Goal: Task Accomplishment & Management: Manage account settings

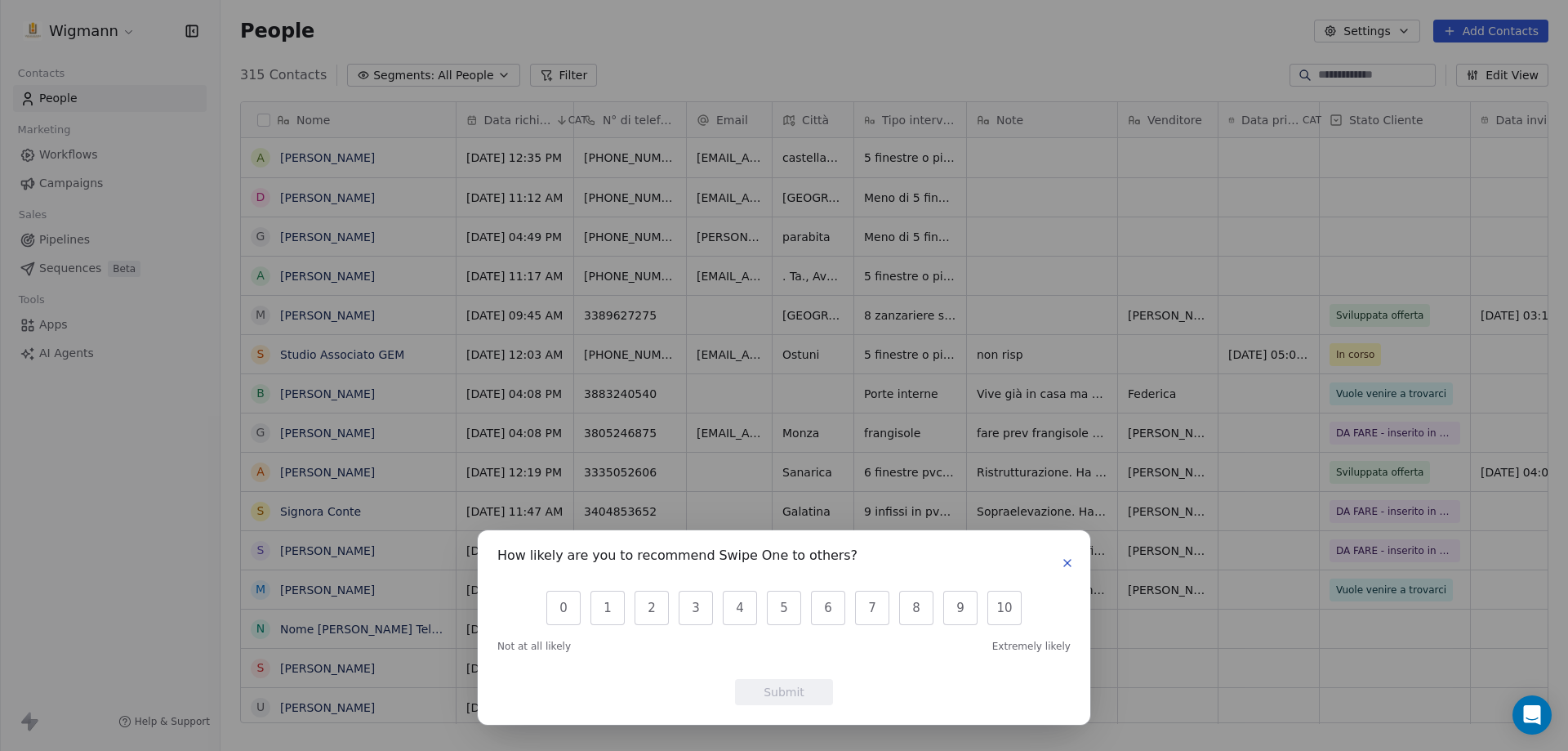
scroll to position [647, 1336]
drag, startPoint x: 1012, startPoint y: 604, endPoint x: 1002, endPoint y: 600, distance: 10.8
click at [1012, 602] on button "10" at bounding box center [1004, 607] width 34 height 34
click at [805, 686] on button "Submit" at bounding box center [784, 692] width 98 height 26
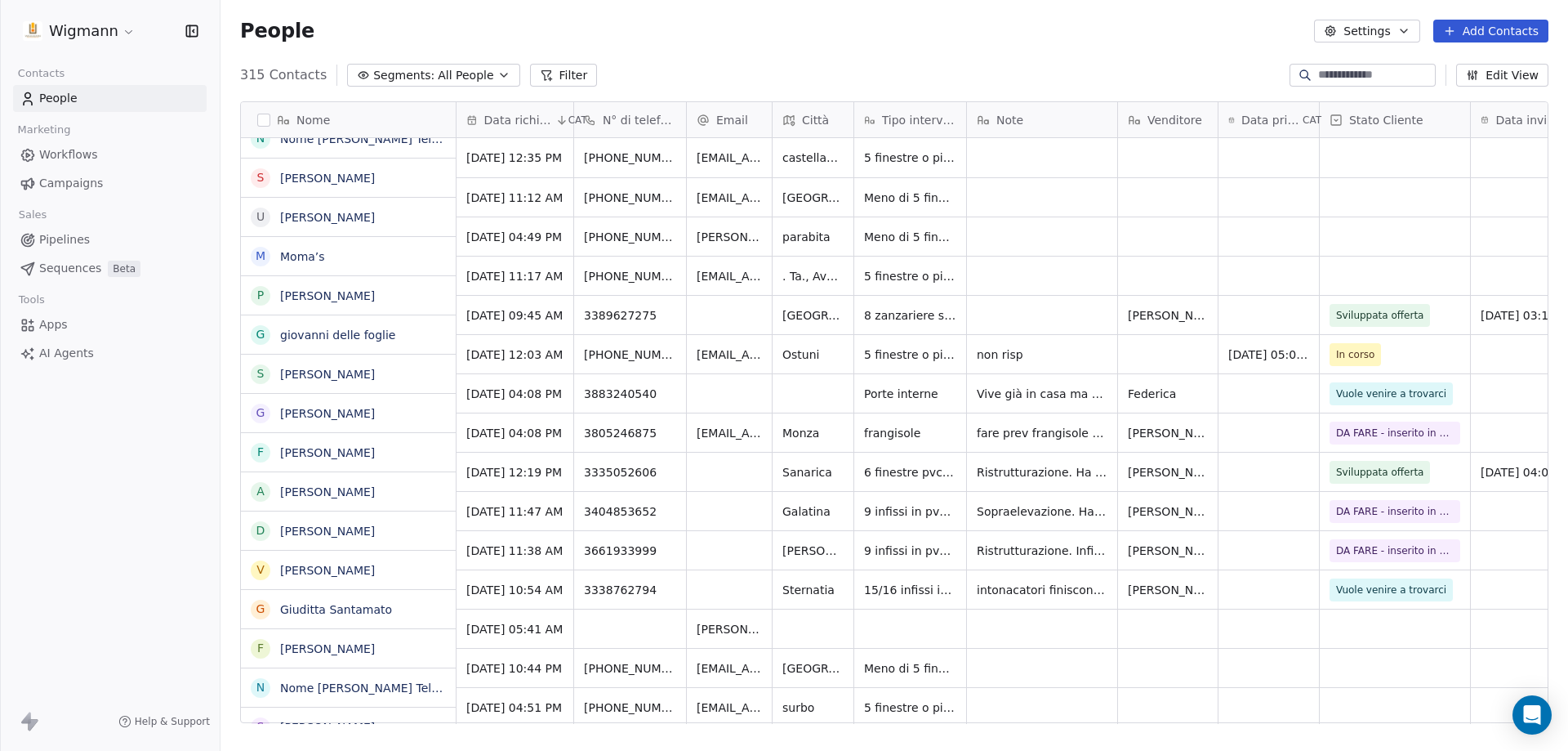
scroll to position [0, 0]
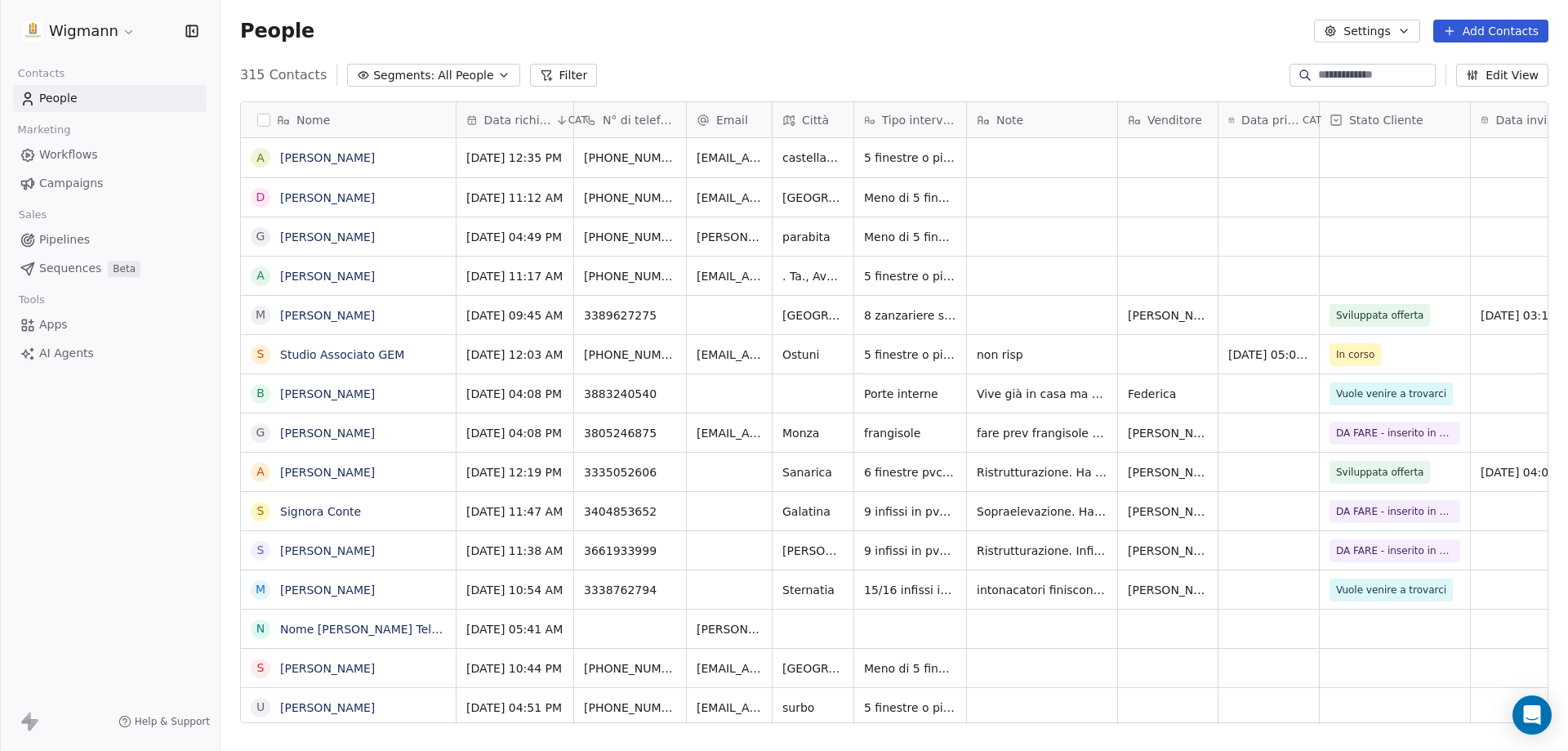
click at [74, 97] on span "People" at bounding box center [58, 98] width 38 height 17
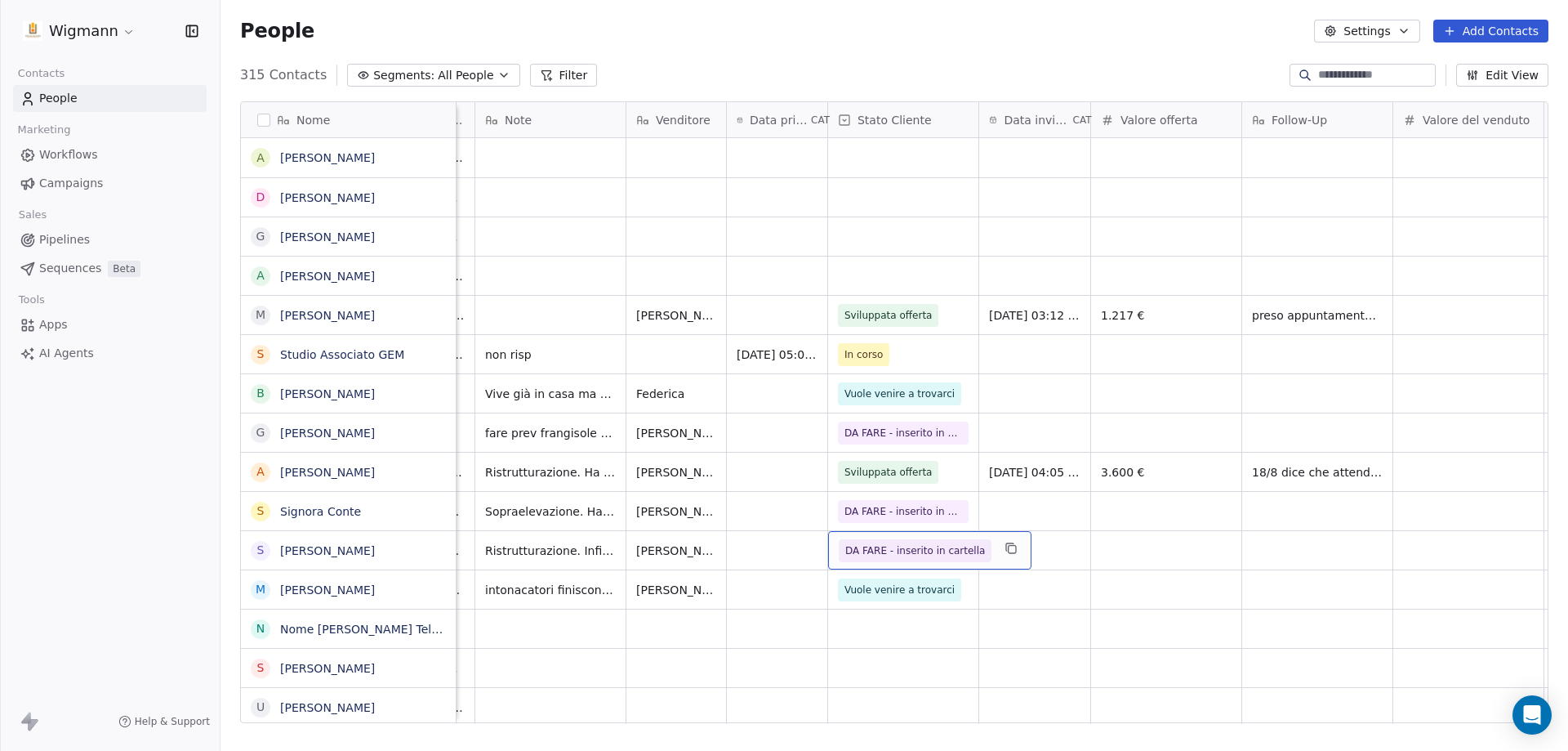
scroll to position [0, 675]
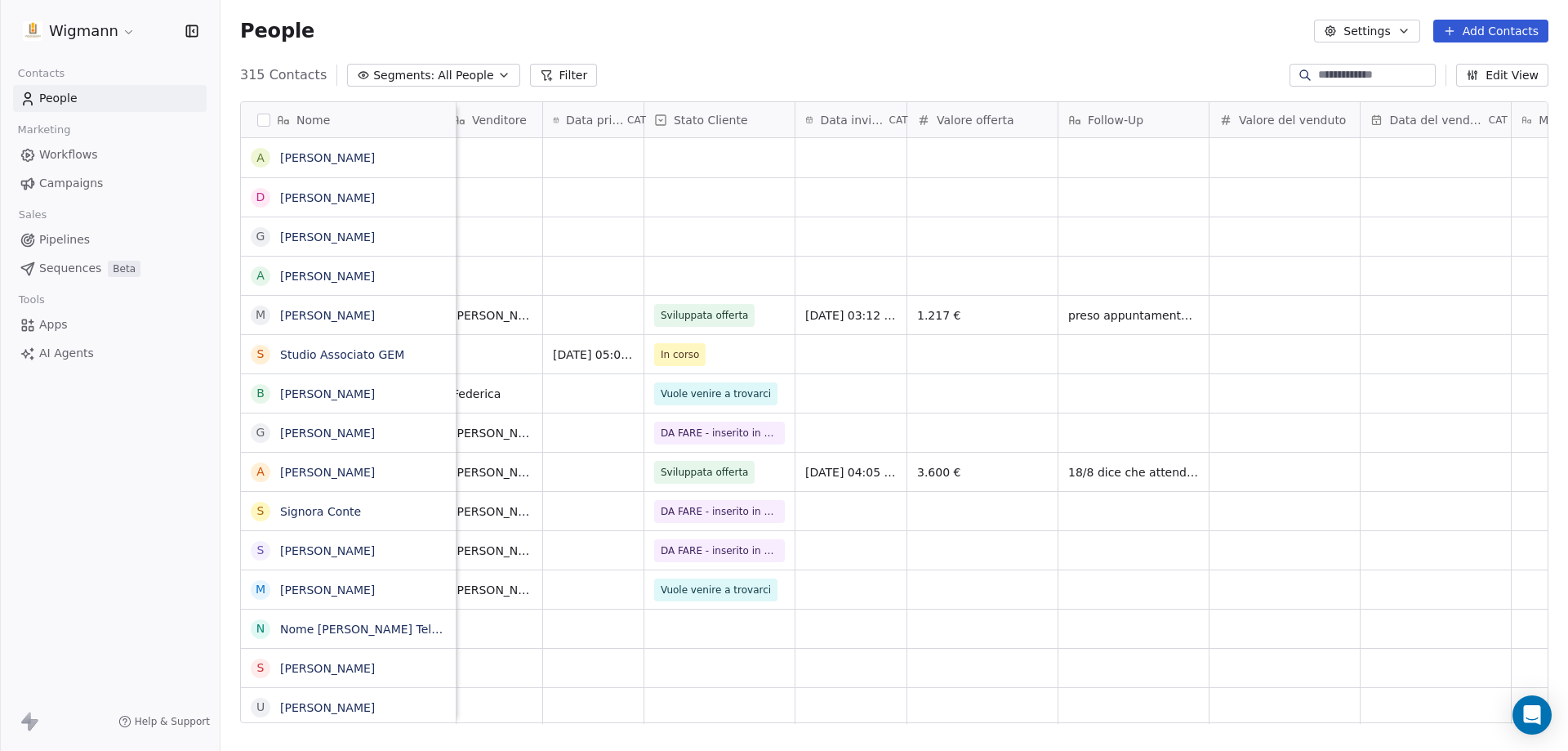
click at [1202, 724] on div "Nome A [PERSON_NAME] D [PERSON_NAME] [PERSON_NAME] A [PERSON_NAME] M [PERSON_NA…" at bounding box center [894, 418] width 1348 height 661
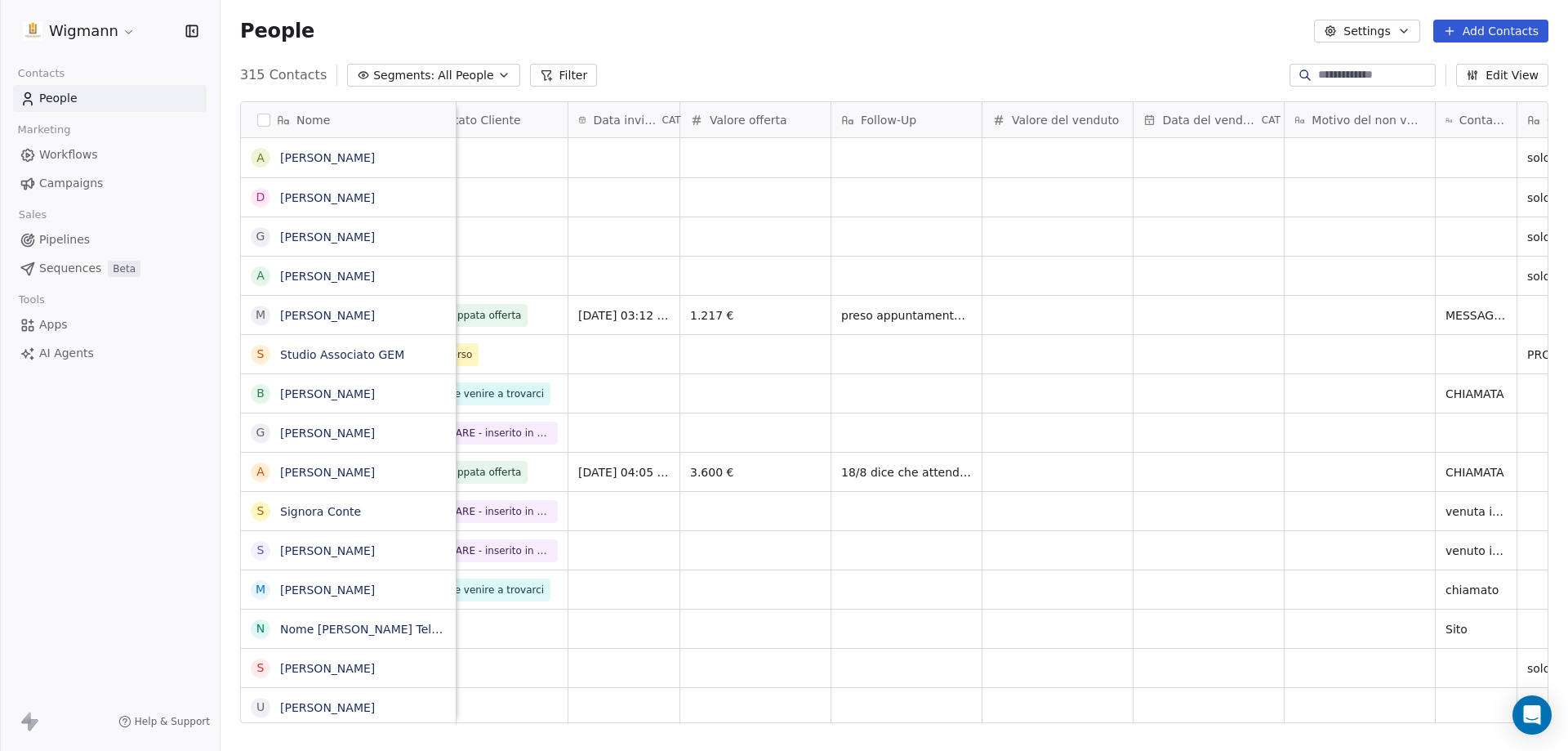
scroll to position [0, 0]
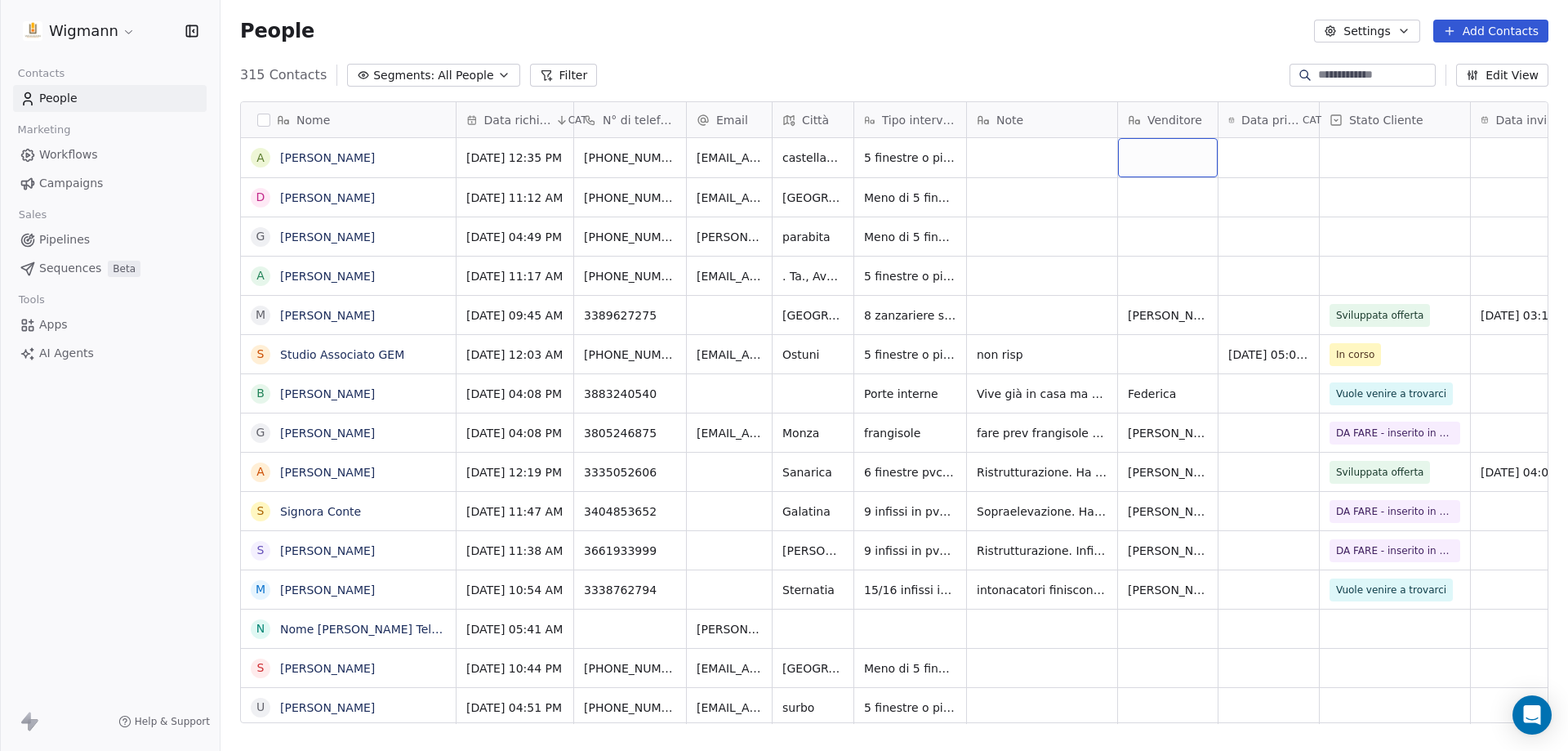
click at [1157, 160] on div "grid" at bounding box center [1168, 157] width 100 height 39
drag, startPoint x: 1243, startPoint y: 163, endPoint x: 1263, endPoint y: 164, distance: 20.0
click at [1243, 162] on html "Wigmann Contacts People Marketing Workflows Campaigns Sales Pipelines Sequences…" at bounding box center [784, 375] width 1568 height 751
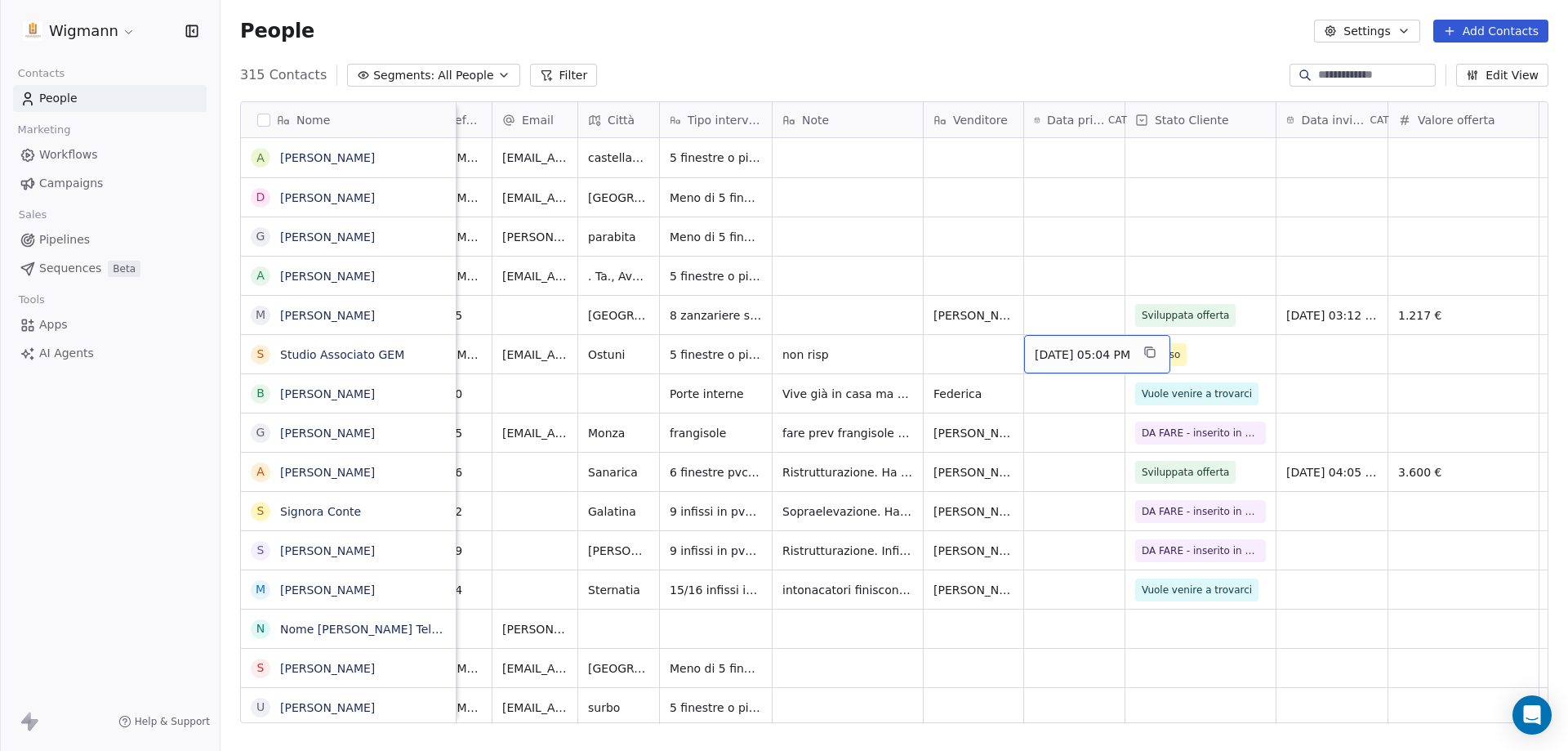
click at [1473, 35] on button "Add Contacts" at bounding box center [1490, 31] width 115 height 23
click at [1466, 65] on span "Create new contact" at bounding box center [1499, 66] width 112 height 17
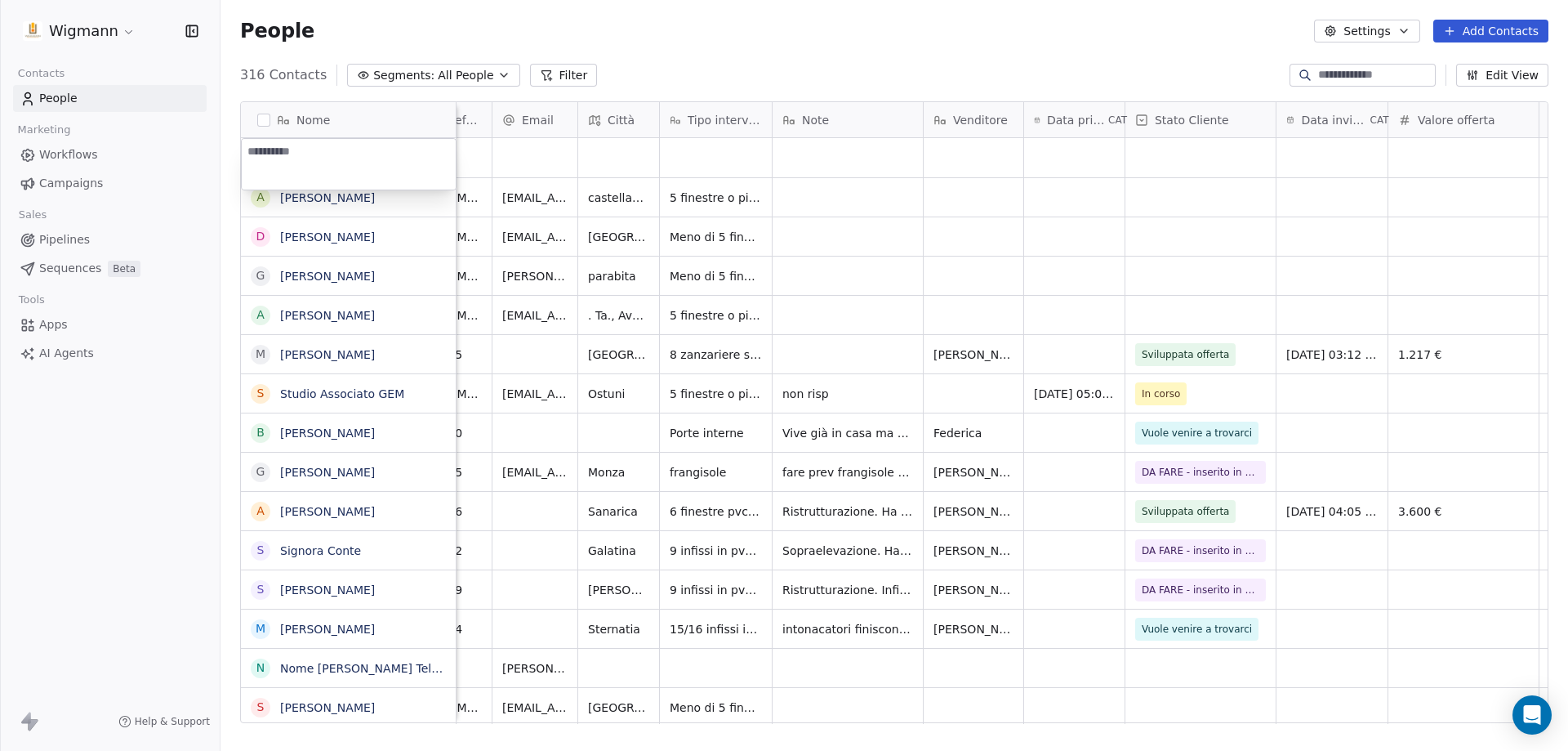
click at [816, 52] on html "Wigmann Contacts People Marketing Workflows Campaigns Sales Pipelines Sequences…" at bounding box center [784, 375] width 1568 height 751
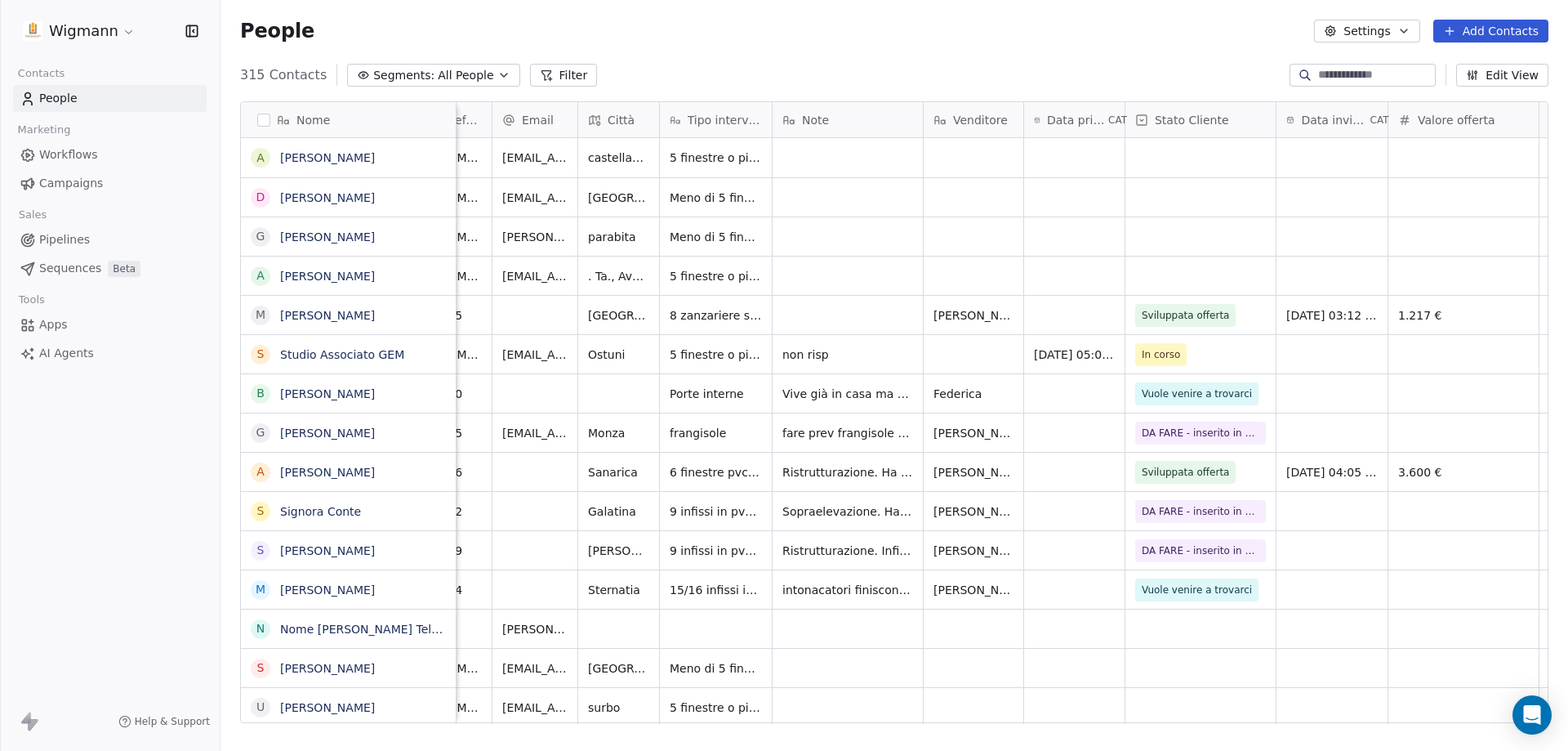
click at [1472, 29] on button "Add Contacts" at bounding box center [1490, 31] width 115 height 23
click at [1443, 67] on span "Create new contact" at bounding box center [1499, 66] width 112 height 17
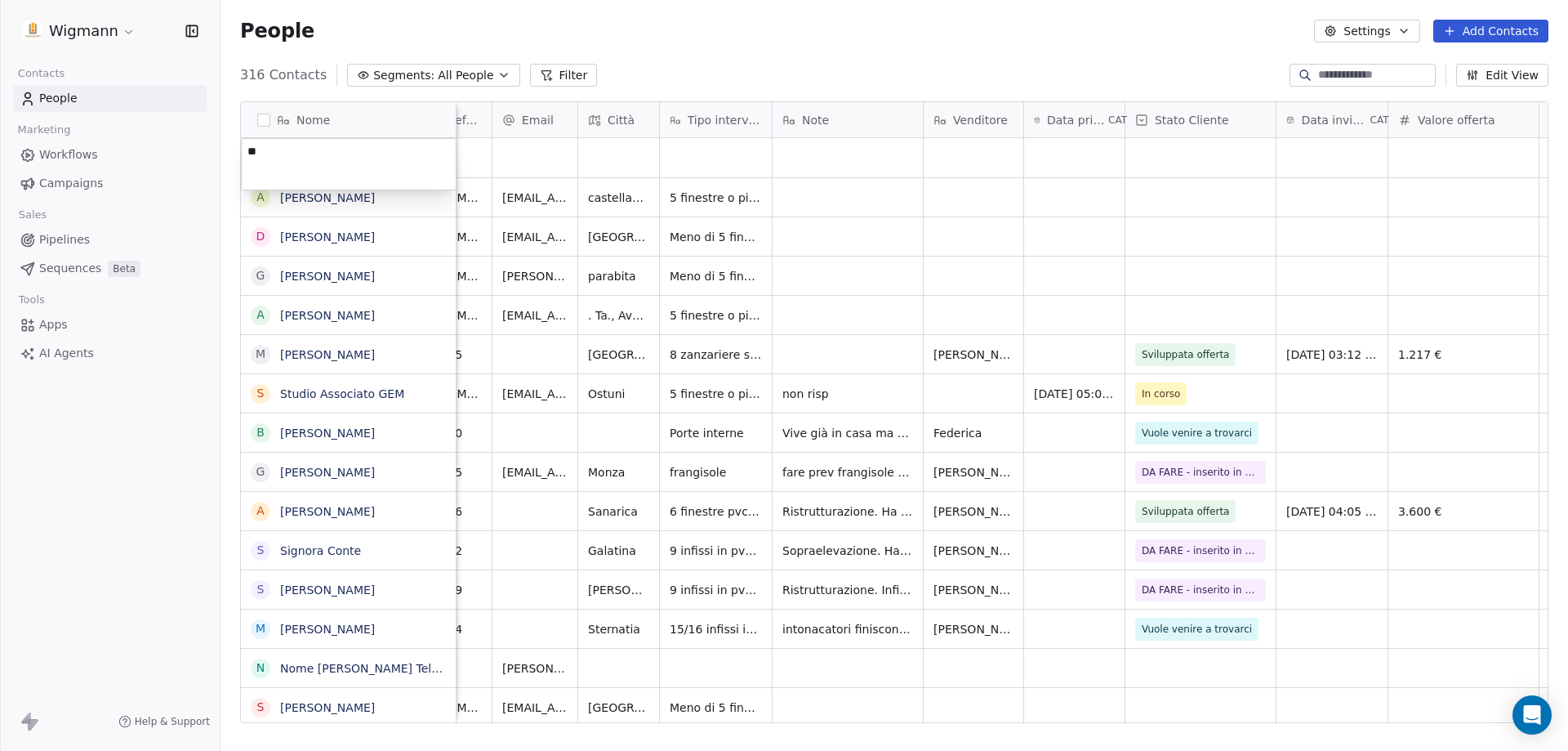
type textarea "*"
click at [701, 65] on html "Wigmann Contacts People Marketing Workflows Campaigns Sales Pipelines Sequences…" at bounding box center [784, 375] width 1568 height 751
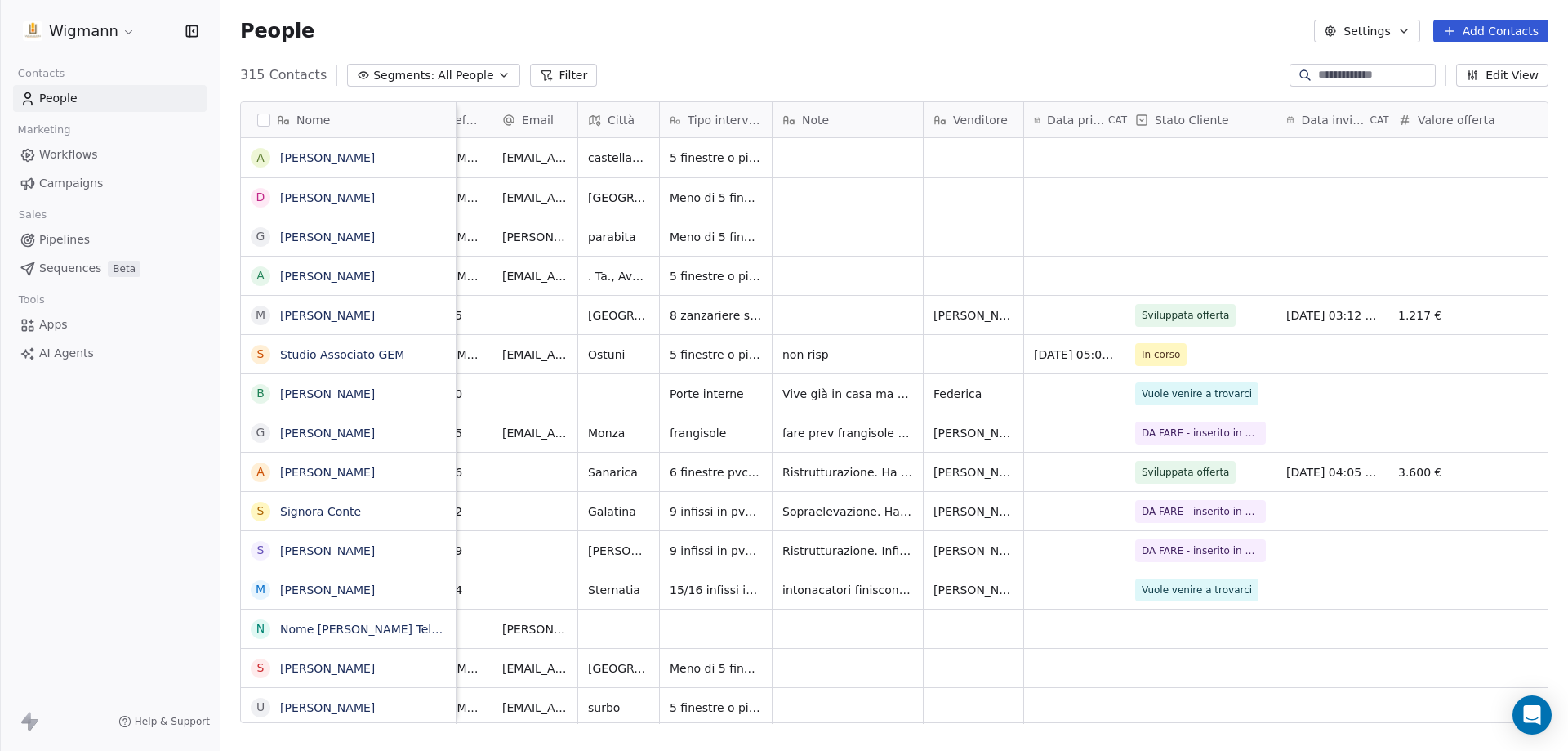
click at [1500, 34] on button "Add Contacts" at bounding box center [1490, 31] width 115 height 23
click at [1438, 70] on div "Create new contact" at bounding box center [1489, 66] width 132 height 17
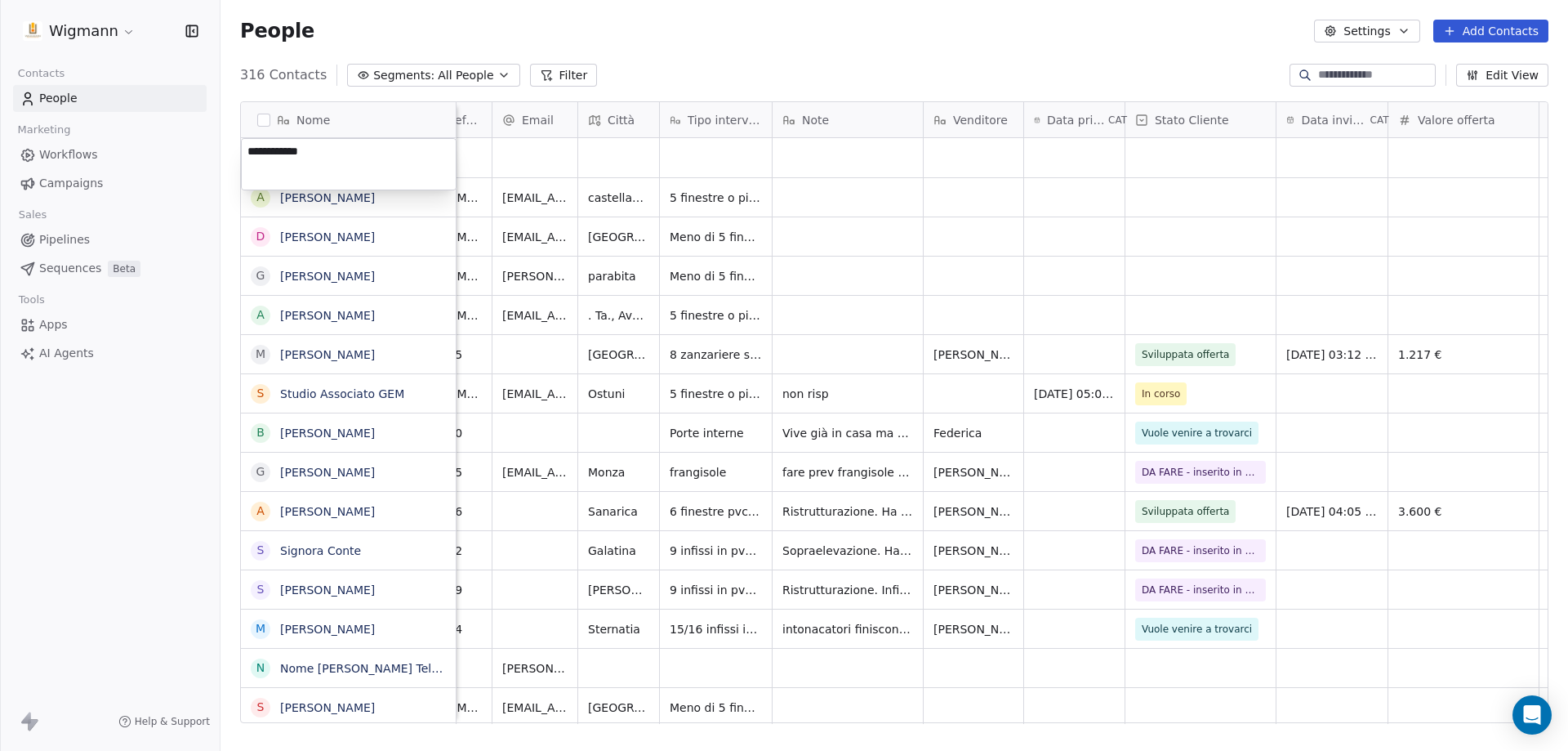
type textarea "**********"
click at [482, 153] on html "Wigmann Contacts People Marketing Workflows Campaigns Sales Pipelines Sequences…" at bounding box center [784, 375] width 1568 height 751
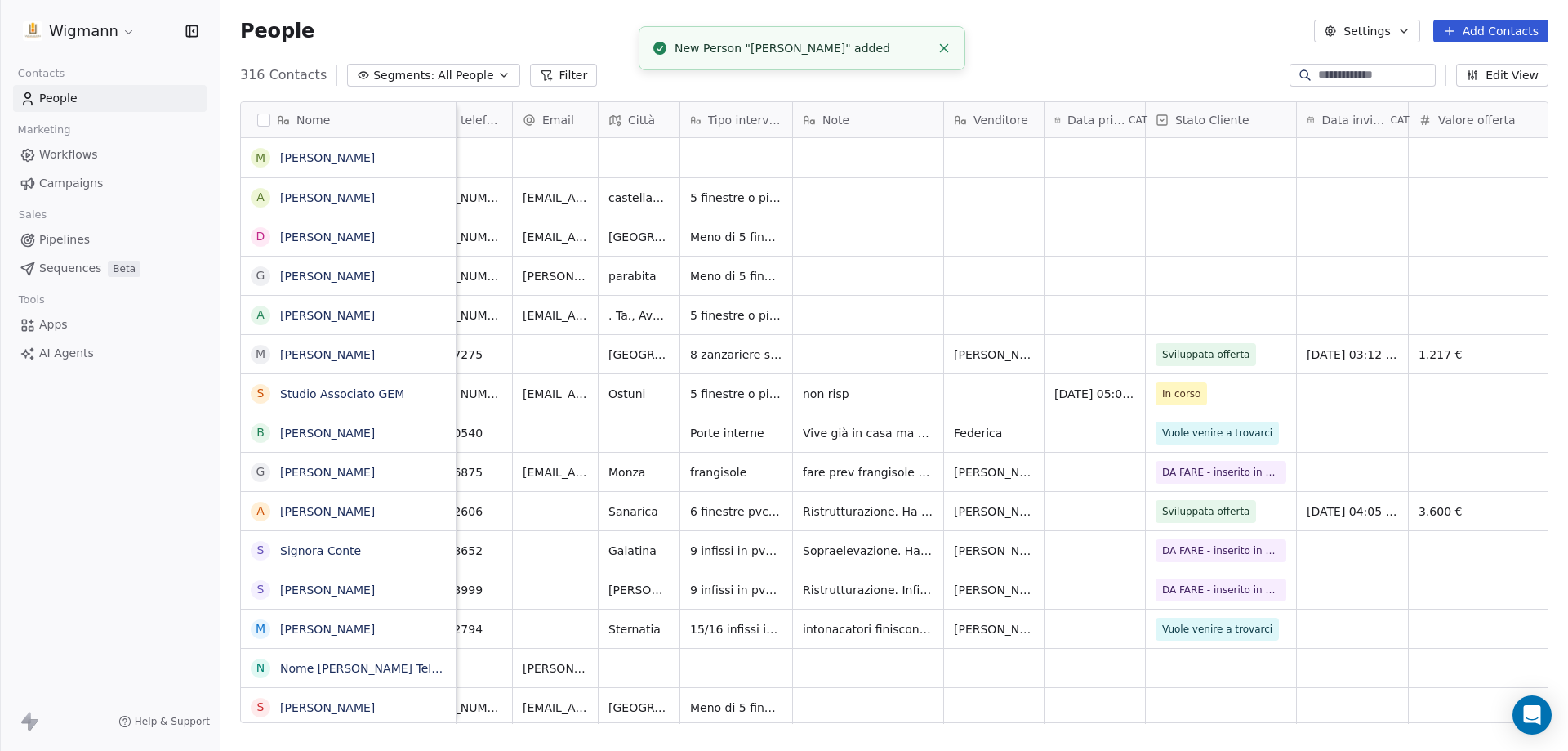
scroll to position [0, 0]
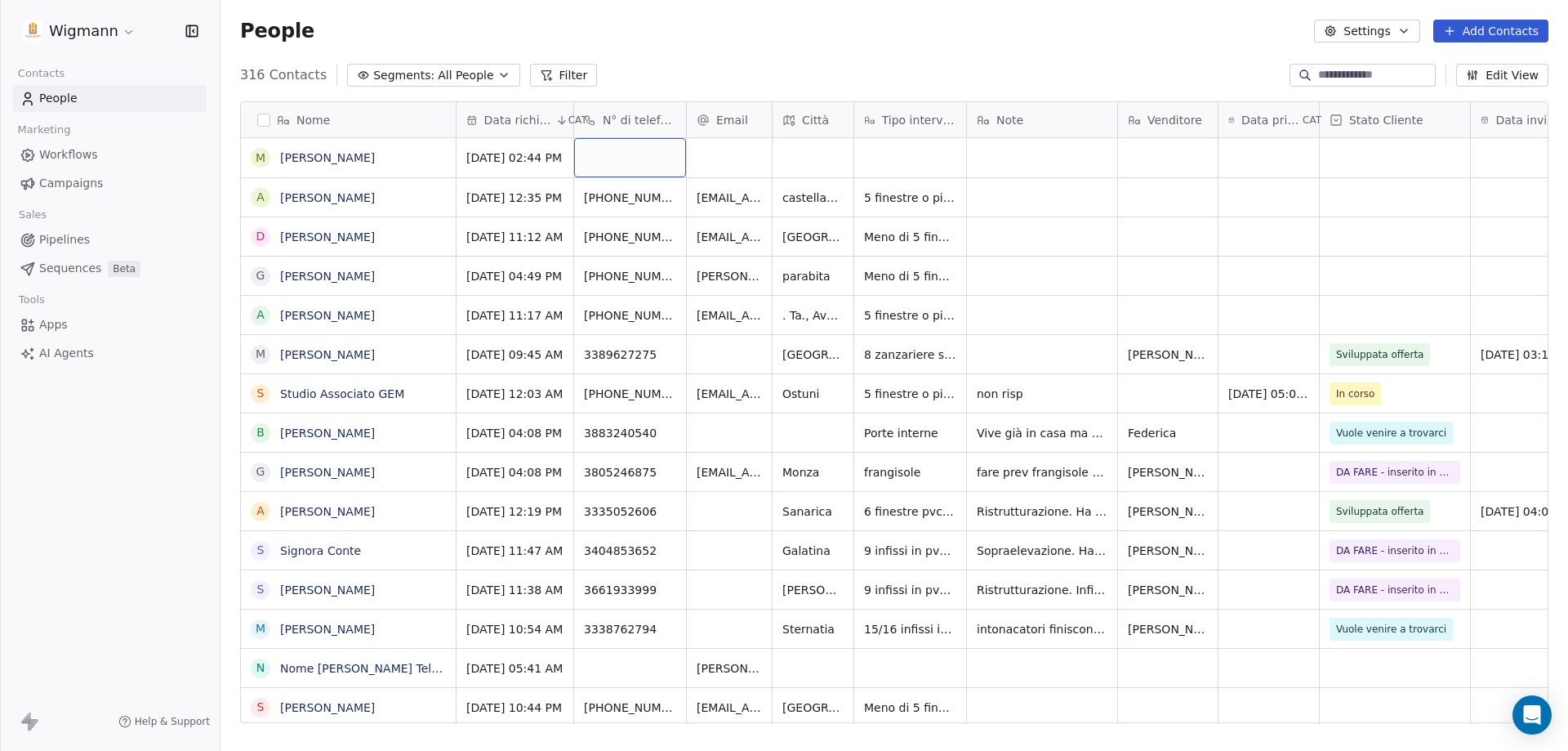
click at [652, 153] on div "grid" at bounding box center [630, 157] width 112 height 39
type input "**********"
click at [801, 147] on html "Wigmann Contacts People Marketing Workflows Campaigns Sales Pipelines Sequences…" at bounding box center [784, 375] width 1568 height 751
click at [792, 166] on div "grid" at bounding box center [813, 157] width 81 height 39
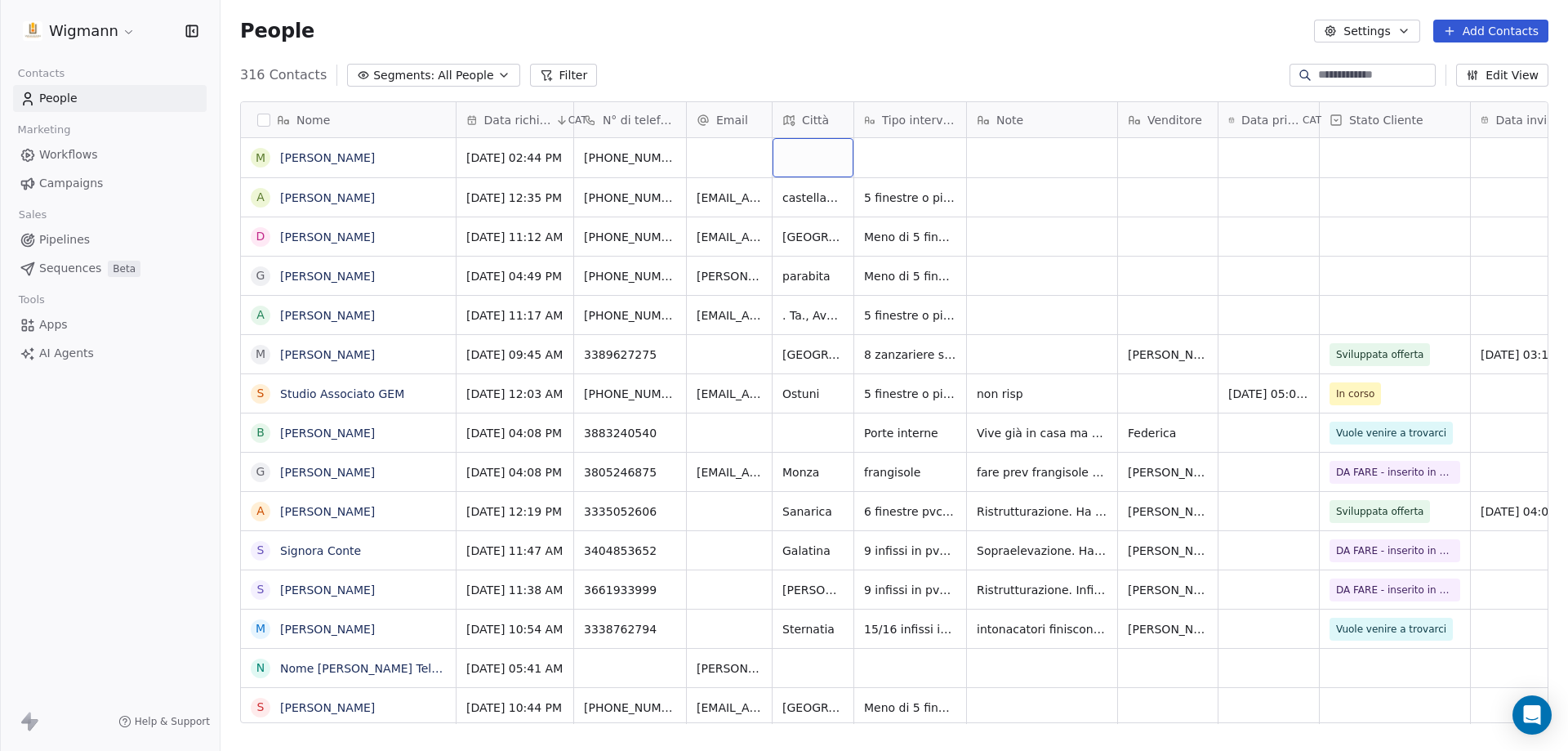
click at [791, 168] on div "grid" at bounding box center [813, 157] width 81 height 39
type input "*"
type input "*******"
click at [1065, 70] on html "Wigmann Contacts People Marketing Workflows Campaigns Sales Pipelines Sequences…" at bounding box center [784, 375] width 1568 height 751
click at [901, 163] on div "grid" at bounding box center [911, 157] width 112 height 39
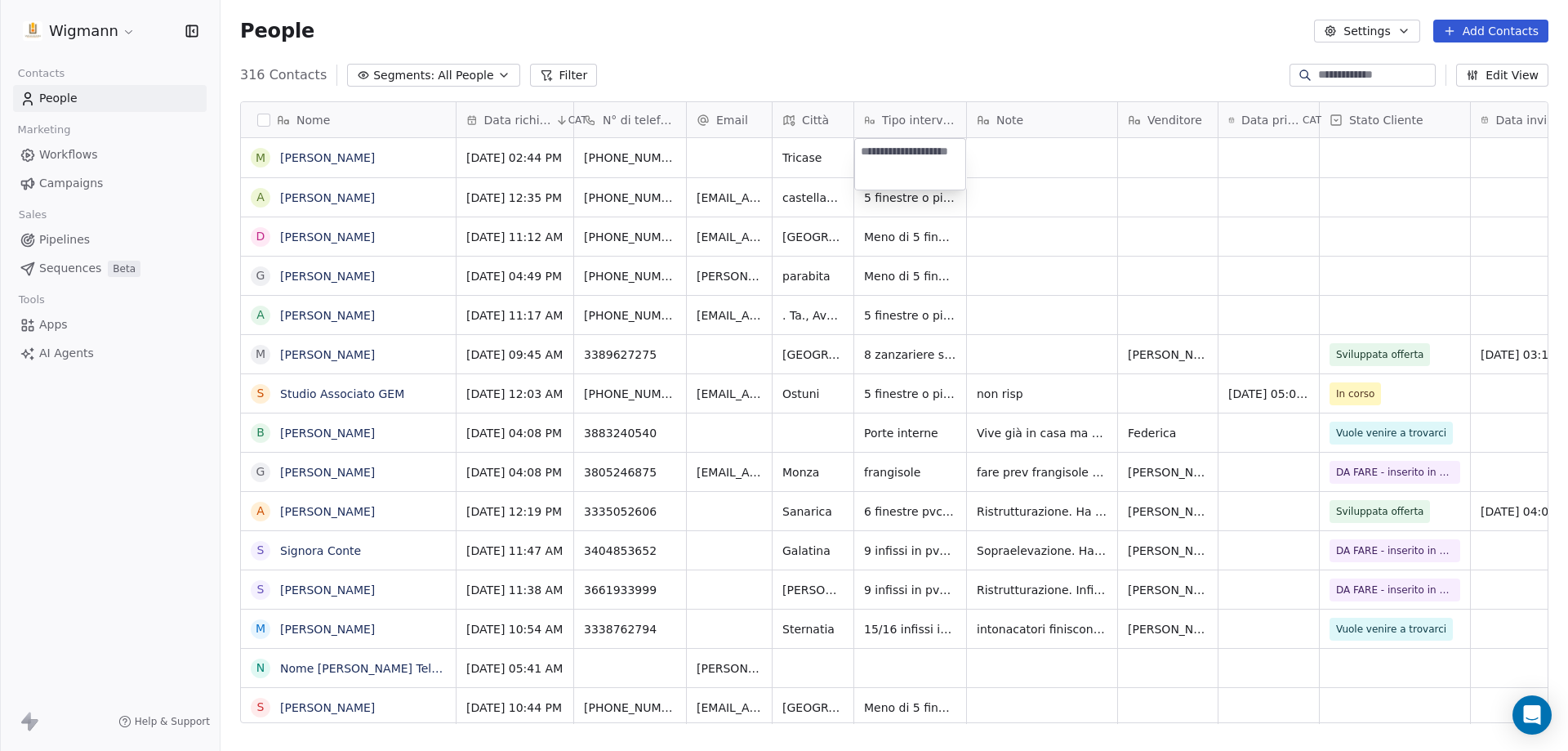
drag, startPoint x: 1029, startPoint y: 66, endPoint x: 998, endPoint y: 148, distance: 87.7
click at [1029, 67] on html "Wigmann Contacts People Marketing Workflows Campaigns Sales Pipelines Sequences…" at bounding box center [784, 375] width 1568 height 751
click at [998, 155] on div "grid" at bounding box center [1042, 157] width 151 height 39
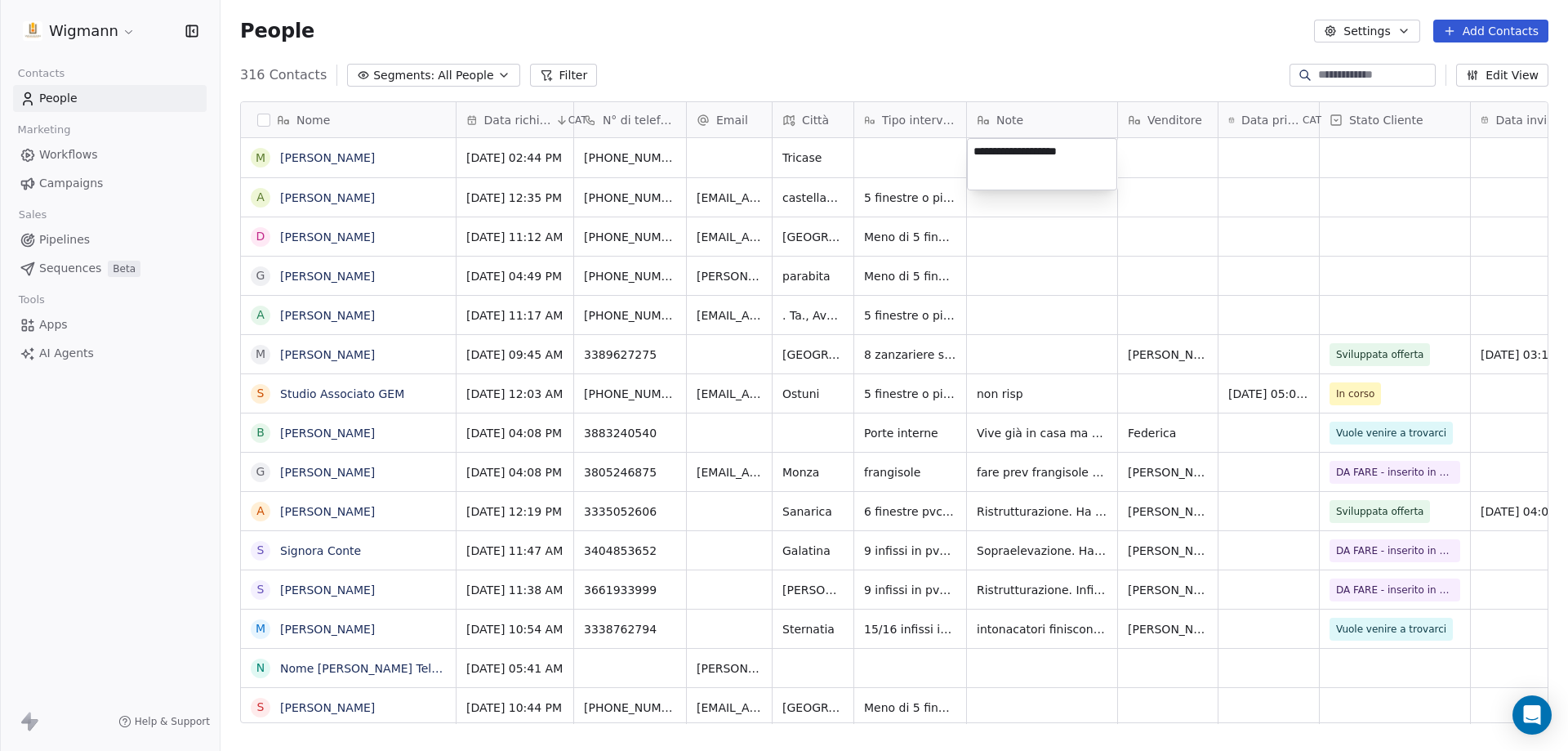
type textarea "**********"
click at [1181, 154] on html "Wigmann Contacts People Marketing Workflows Campaigns Sales Pipelines Sequences…" at bounding box center [784, 375] width 1568 height 751
click at [1159, 158] on div "grid" at bounding box center [1168, 157] width 100 height 39
type textarea "*******"
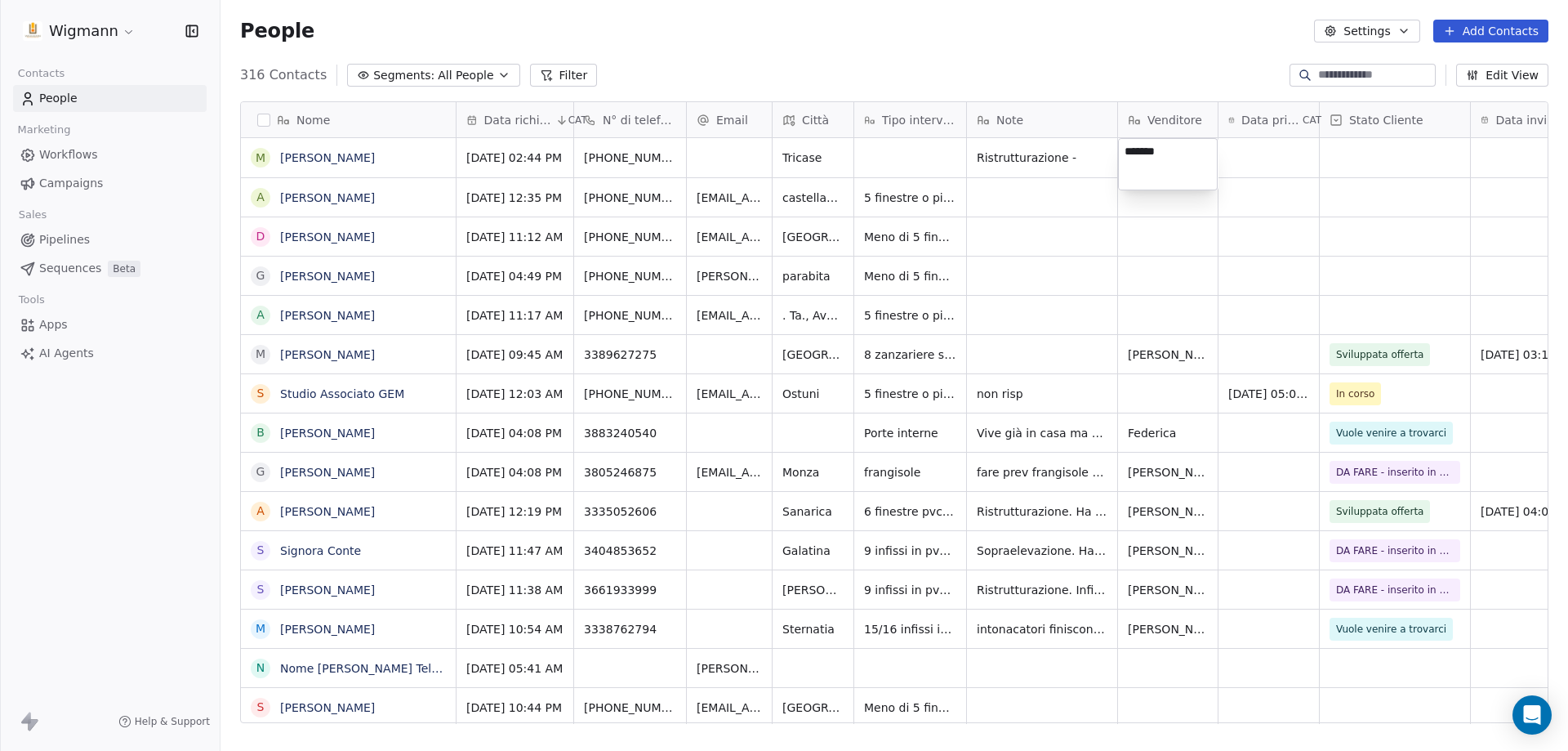
click at [1293, 156] on html "Wigmann Contacts People Marketing Workflows Campaigns Sales Pipelines Sequences…" at bounding box center [784, 375] width 1568 height 751
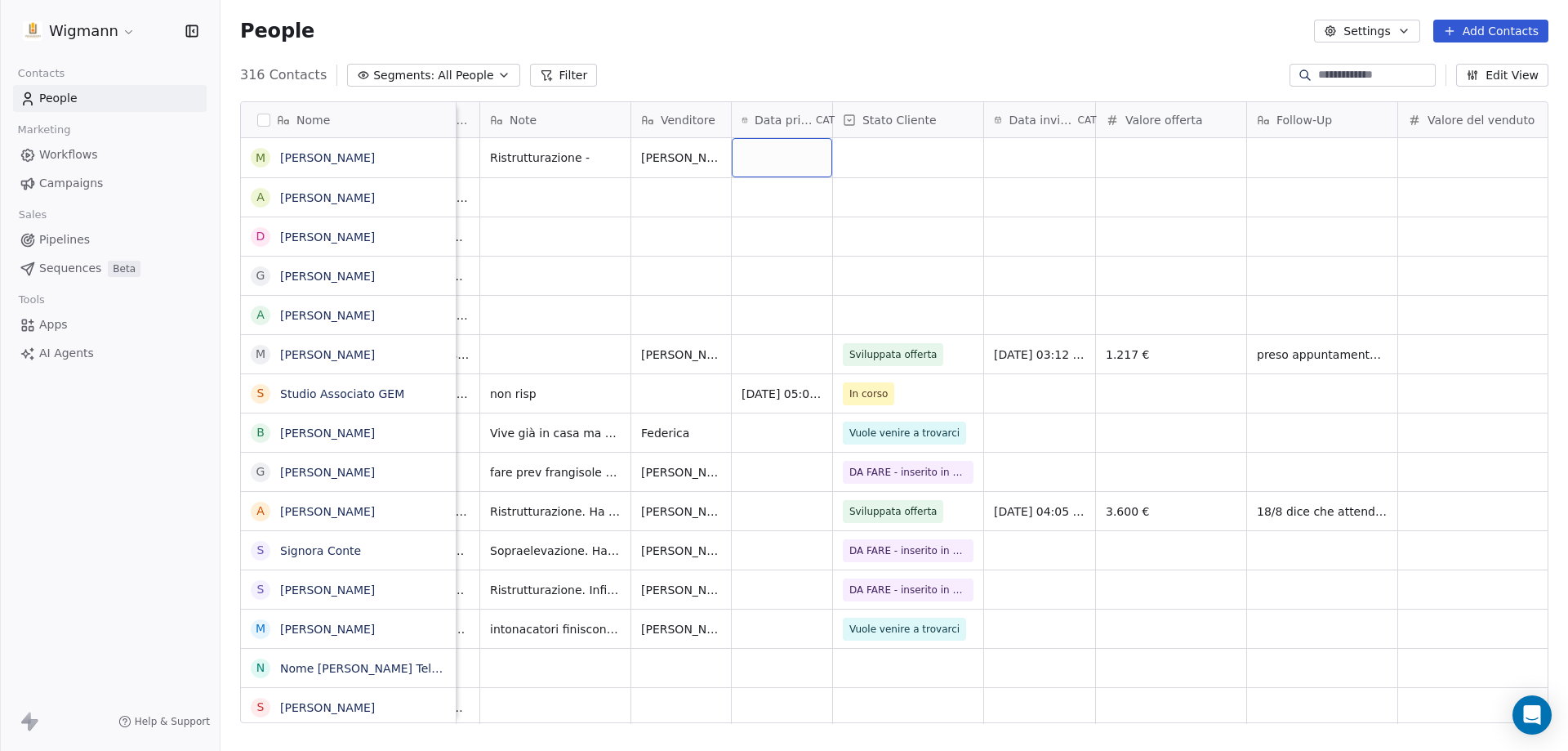
scroll to position [0, 286]
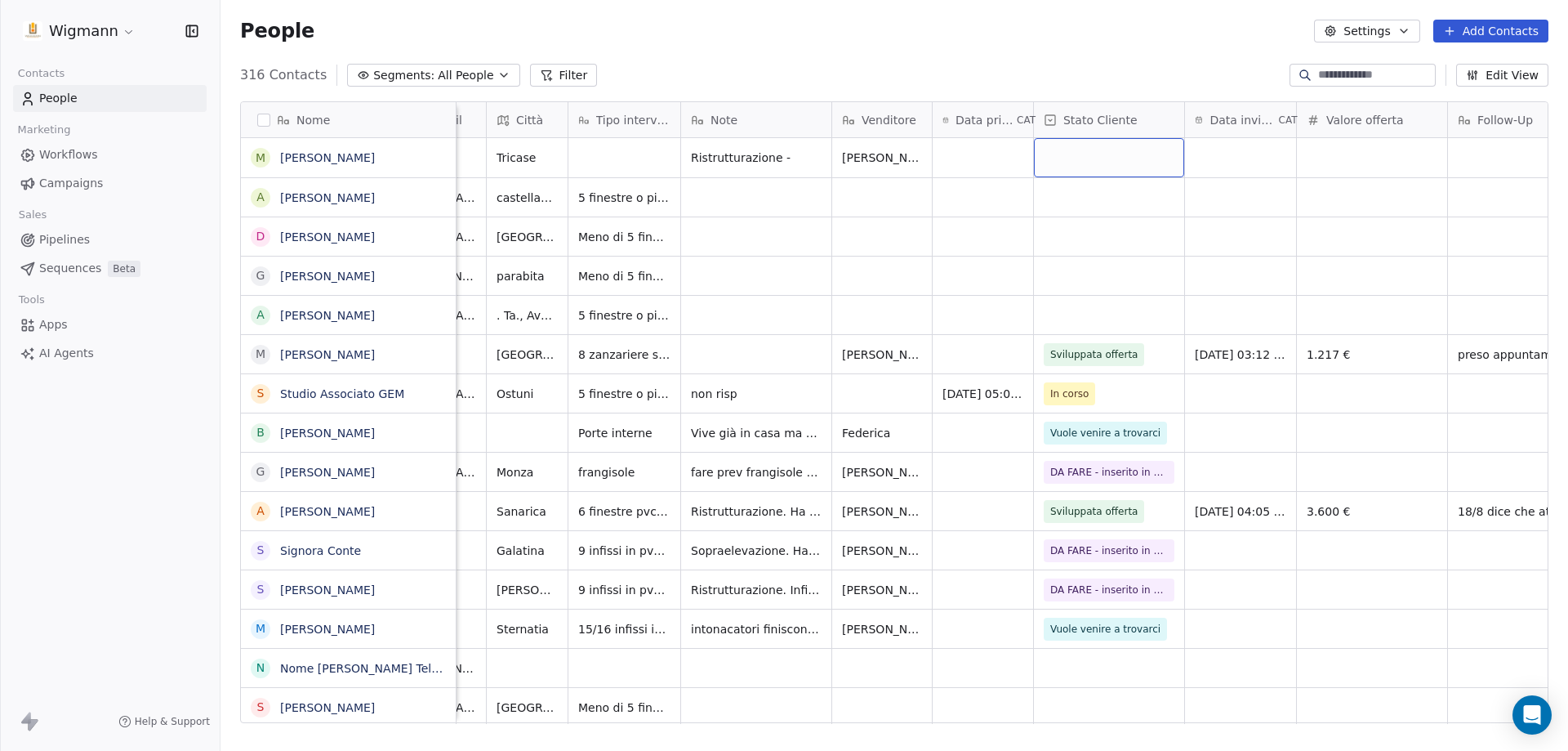
click at [1107, 153] on div "grid" at bounding box center [1109, 157] width 151 height 39
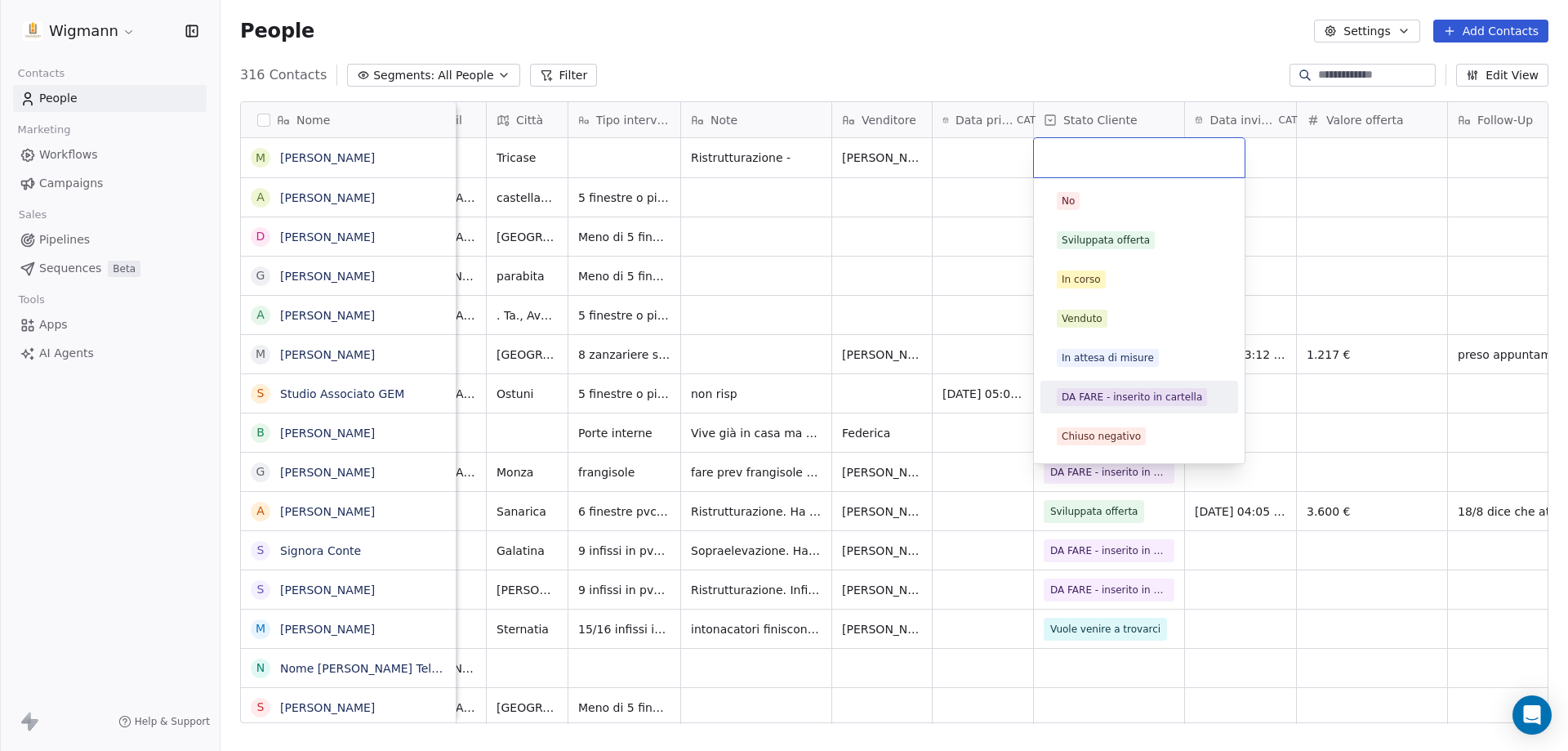
click at [1092, 404] on span "DA FARE - inserito in cartella" at bounding box center [1132, 397] width 151 height 18
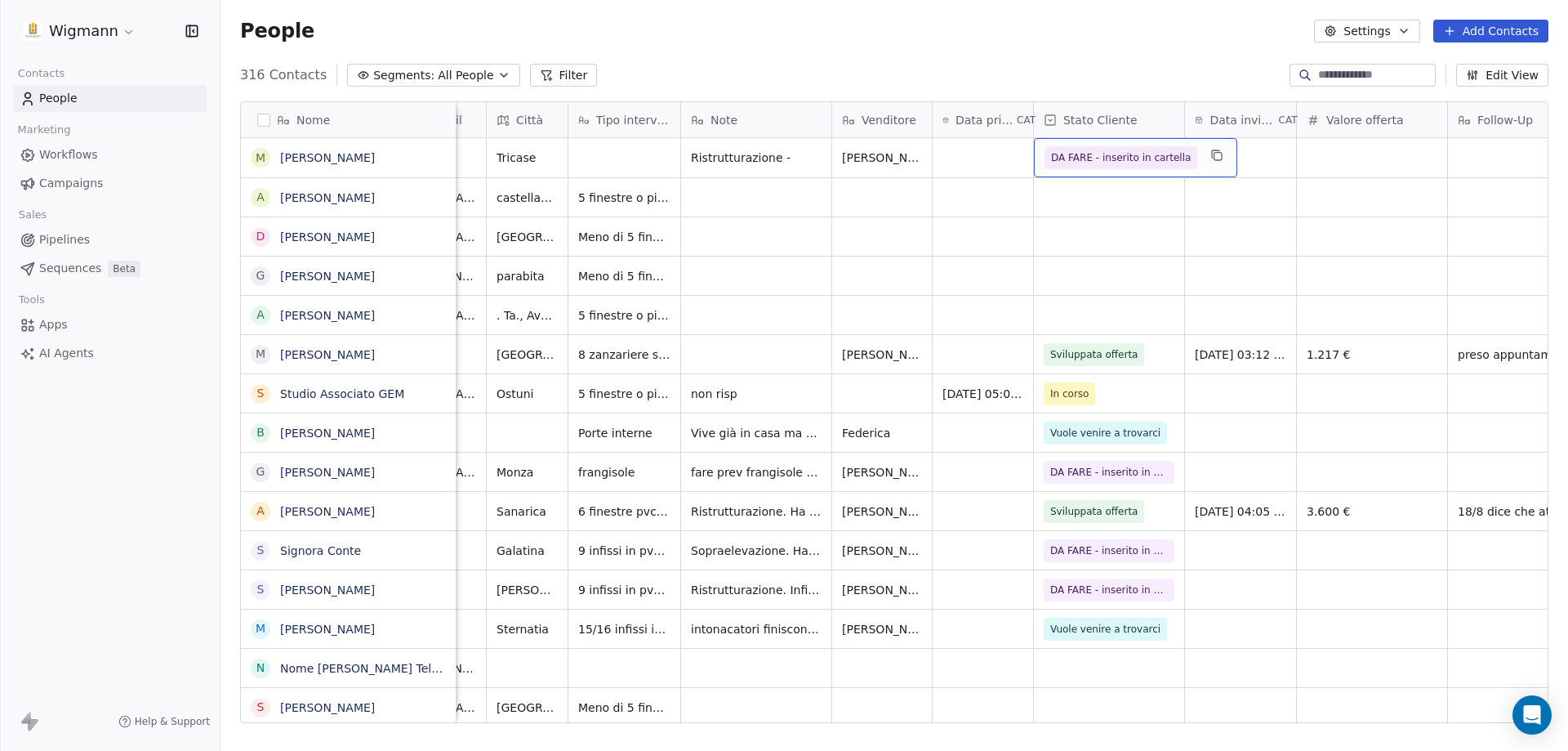
click at [1120, 163] on span "DA FARE - inserito in cartella" at bounding box center [1121, 158] width 140 height 16
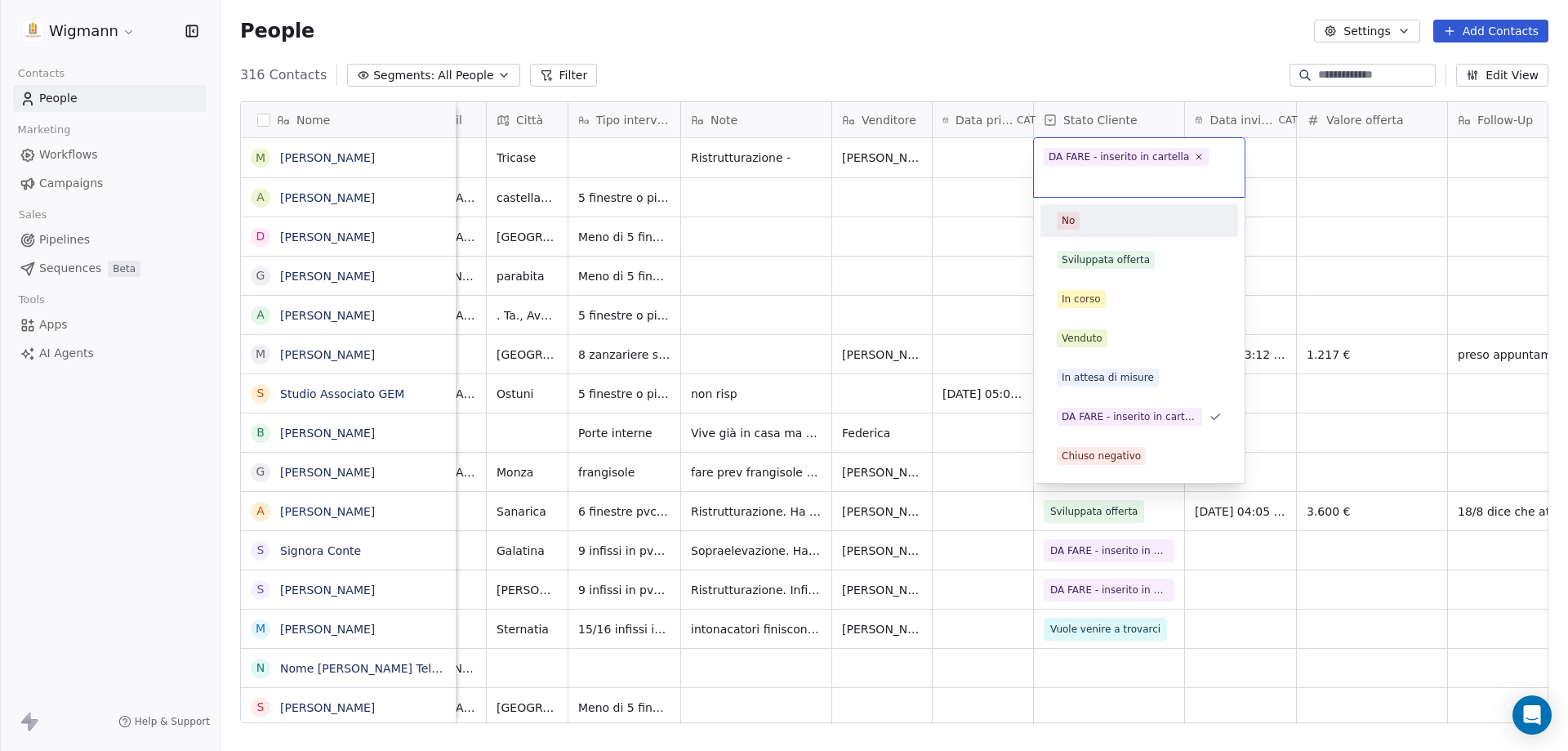
click at [1152, 62] on html "Wigmann Contacts People Marketing Workflows Campaigns Sales Pipelines Sequences…" at bounding box center [784, 375] width 1568 height 751
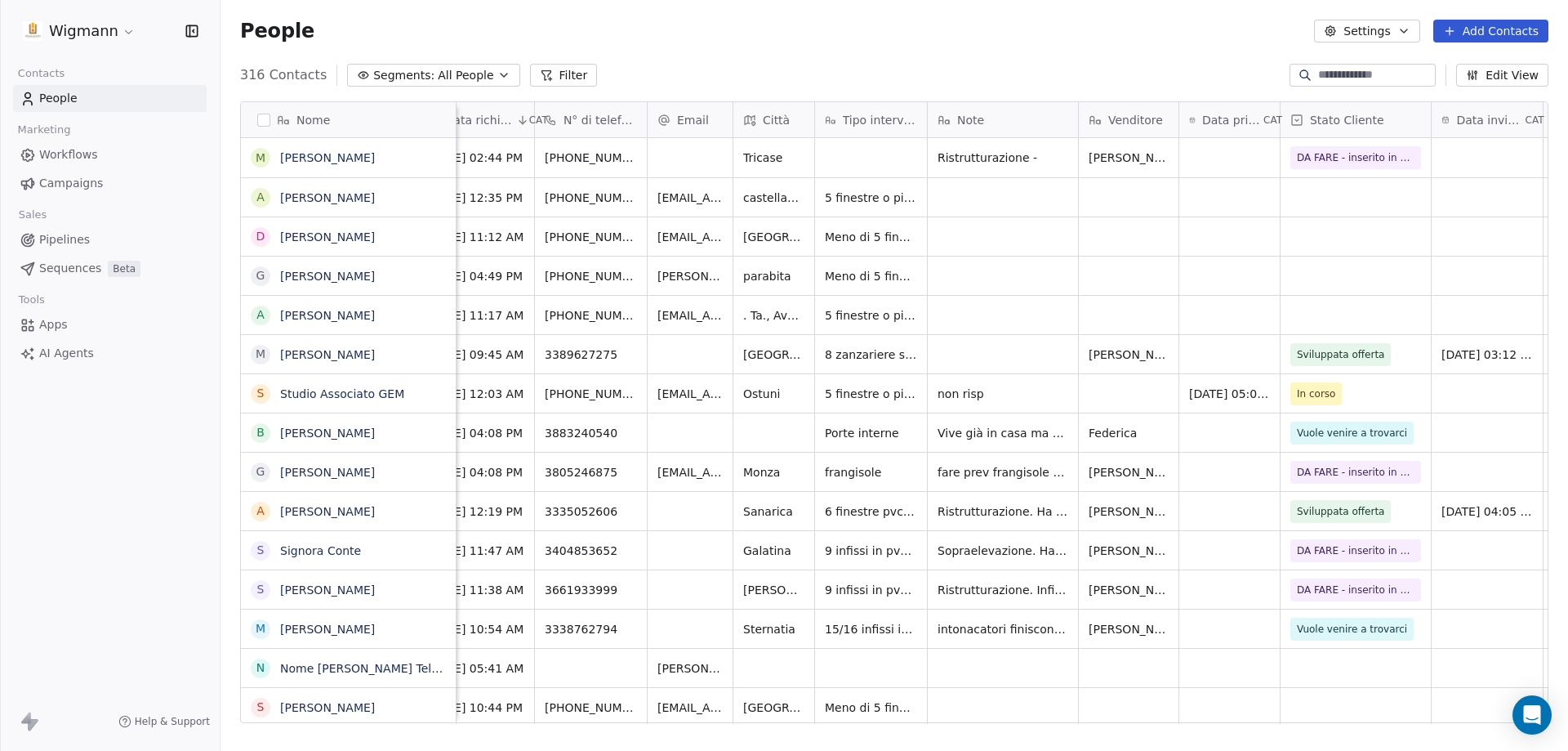
scroll to position [0, 0]
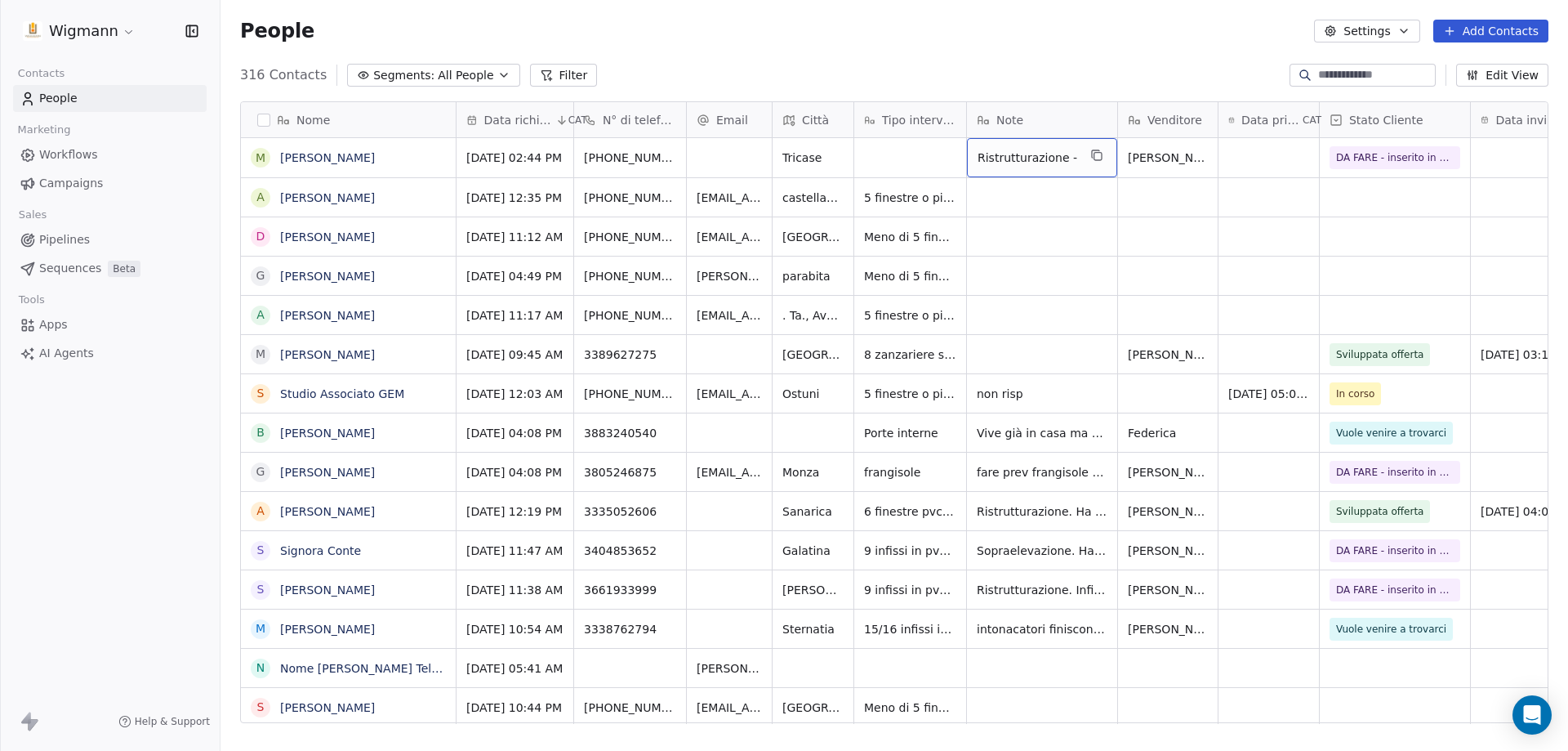
click at [1076, 161] on div "Ristrutturazione -" at bounding box center [1042, 157] width 151 height 39
click at [1109, 80] on html "Wigmann Contacts People Marketing Workflows Campaigns Sales Pipelines Sequences…" at bounding box center [784, 375] width 1568 height 751
click at [1477, 75] on icon "button" at bounding box center [1472, 75] width 13 height 13
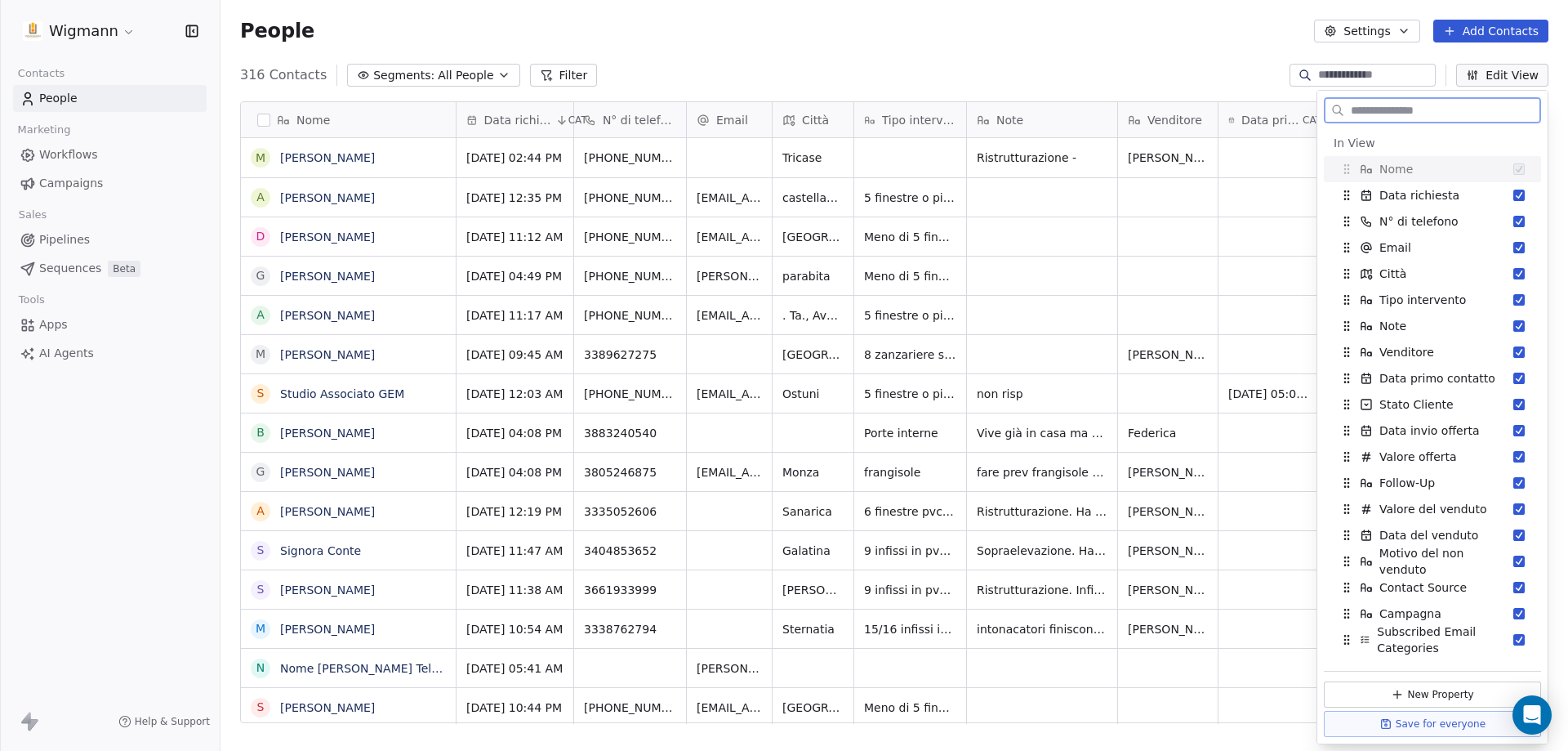
click at [1477, 75] on icon "button" at bounding box center [1472, 75] width 13 height 13
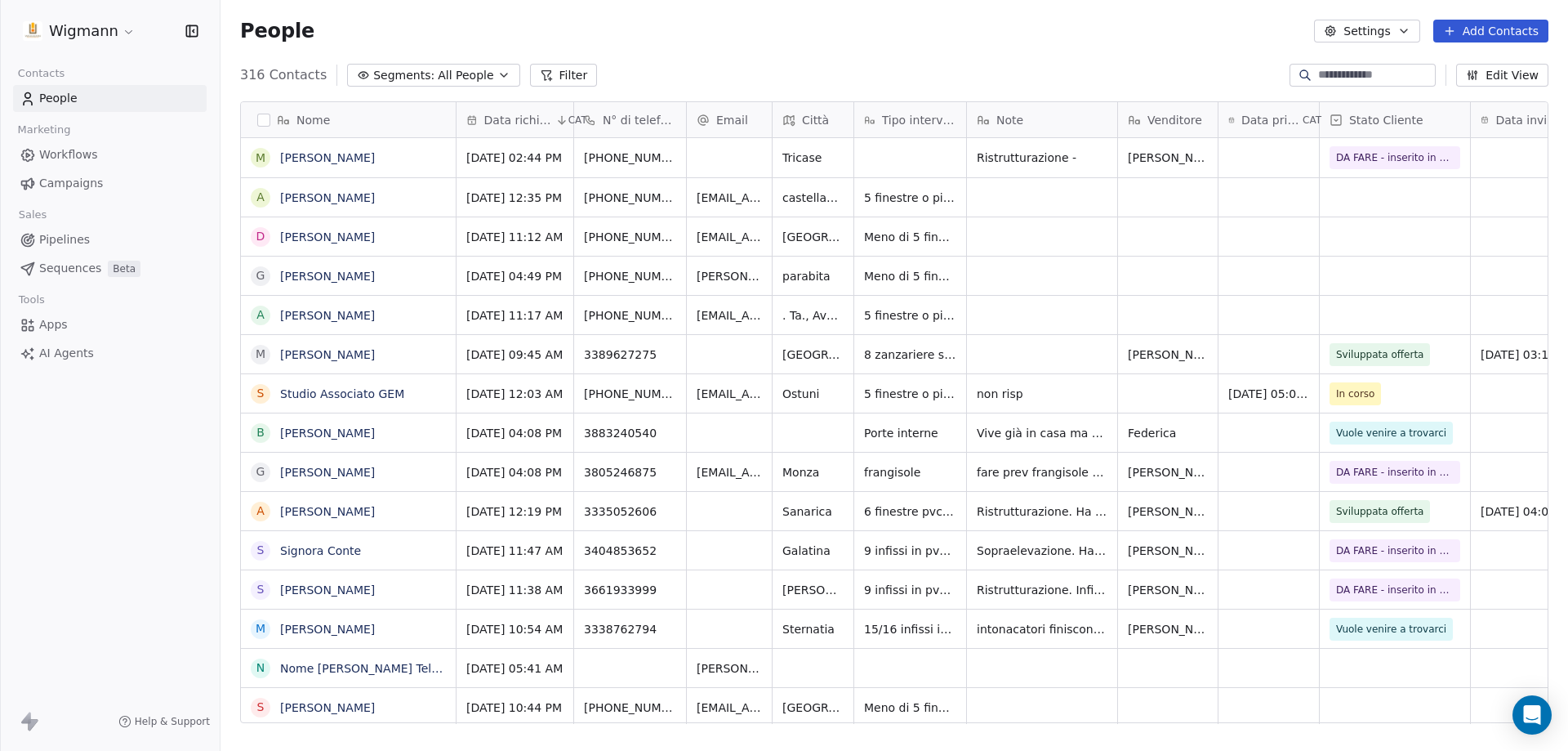
click at [564, 84] on button "Filter" at bounding box center [564, 75] width 68 height 23
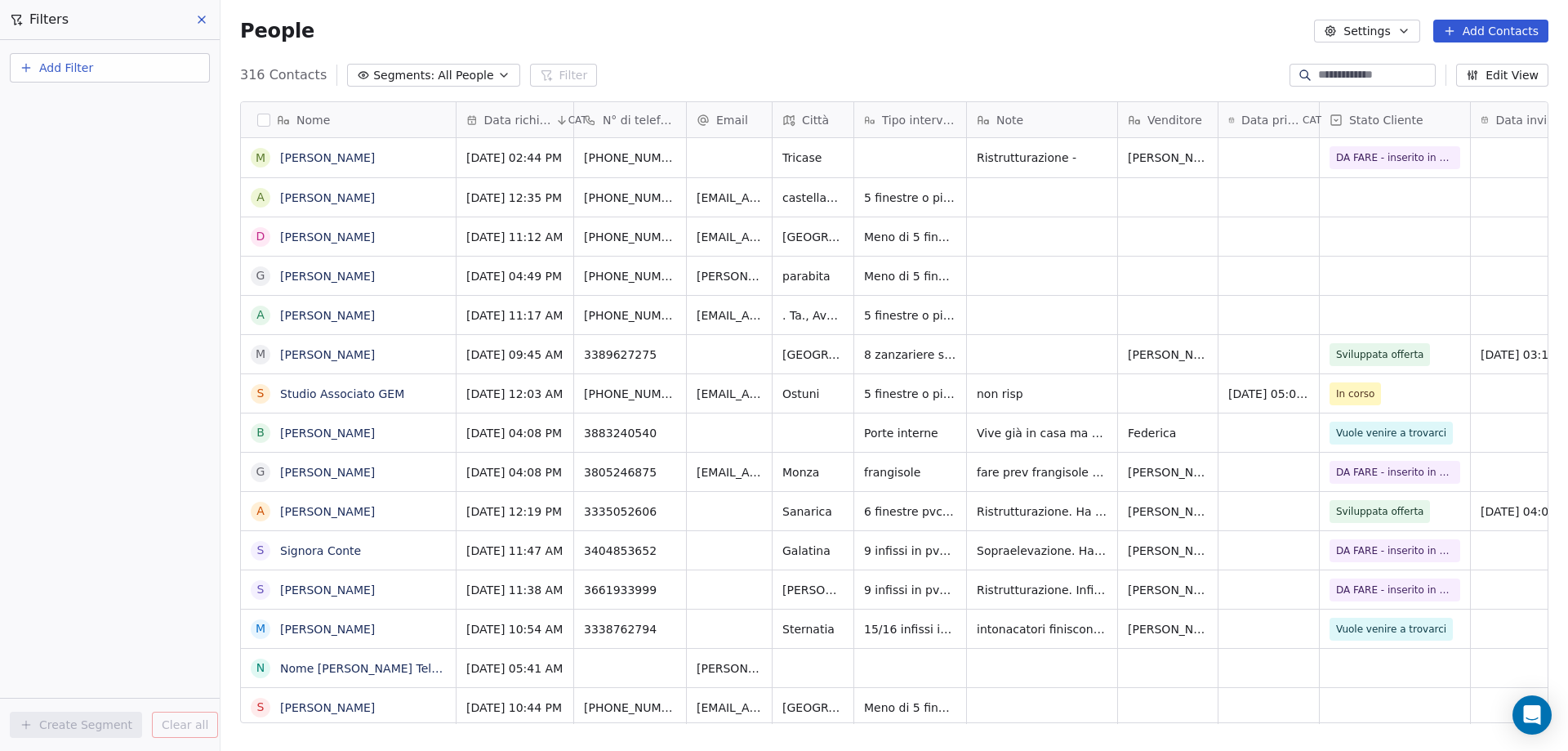
click at [33, 72] on button "Add Filter" at bounding box center [110, 67] width 200 height 29
click at [70, 111] on span "Contact properties" at bounding box center [80, 106] width 106 height 17
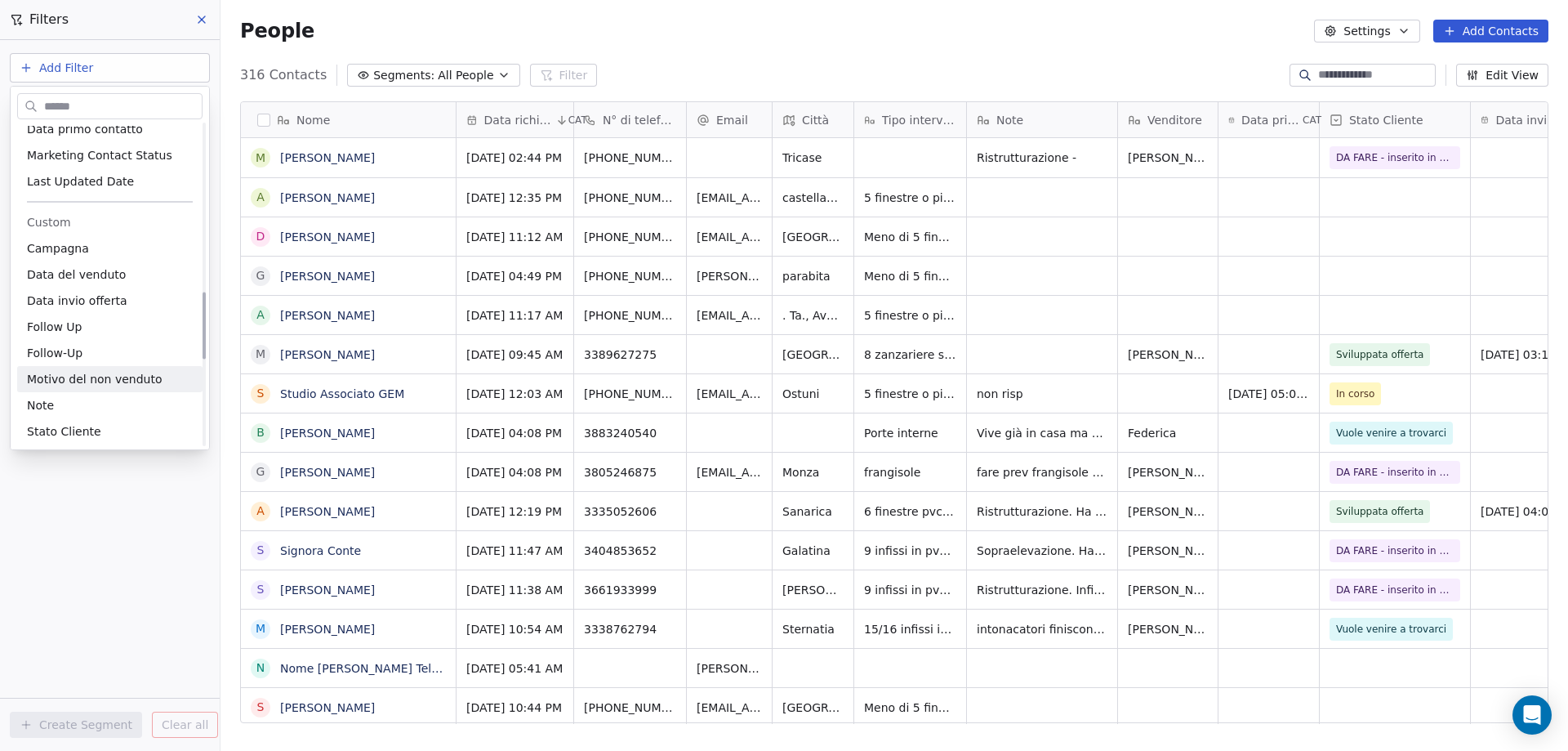
scroll to position [894, 0]
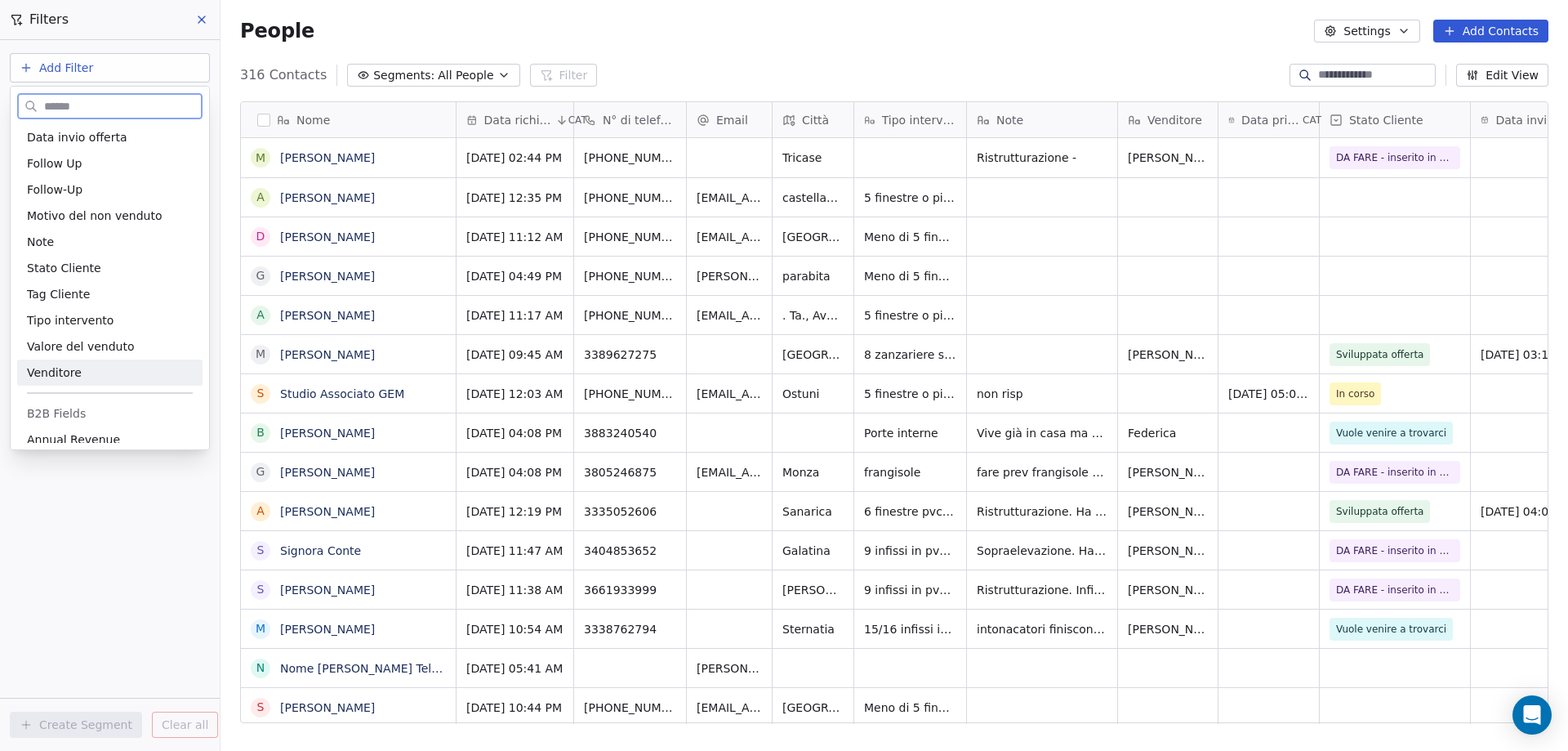
click at [48, 380] on span "Venditore" at bounding box center [54, 372] width 55 height 16
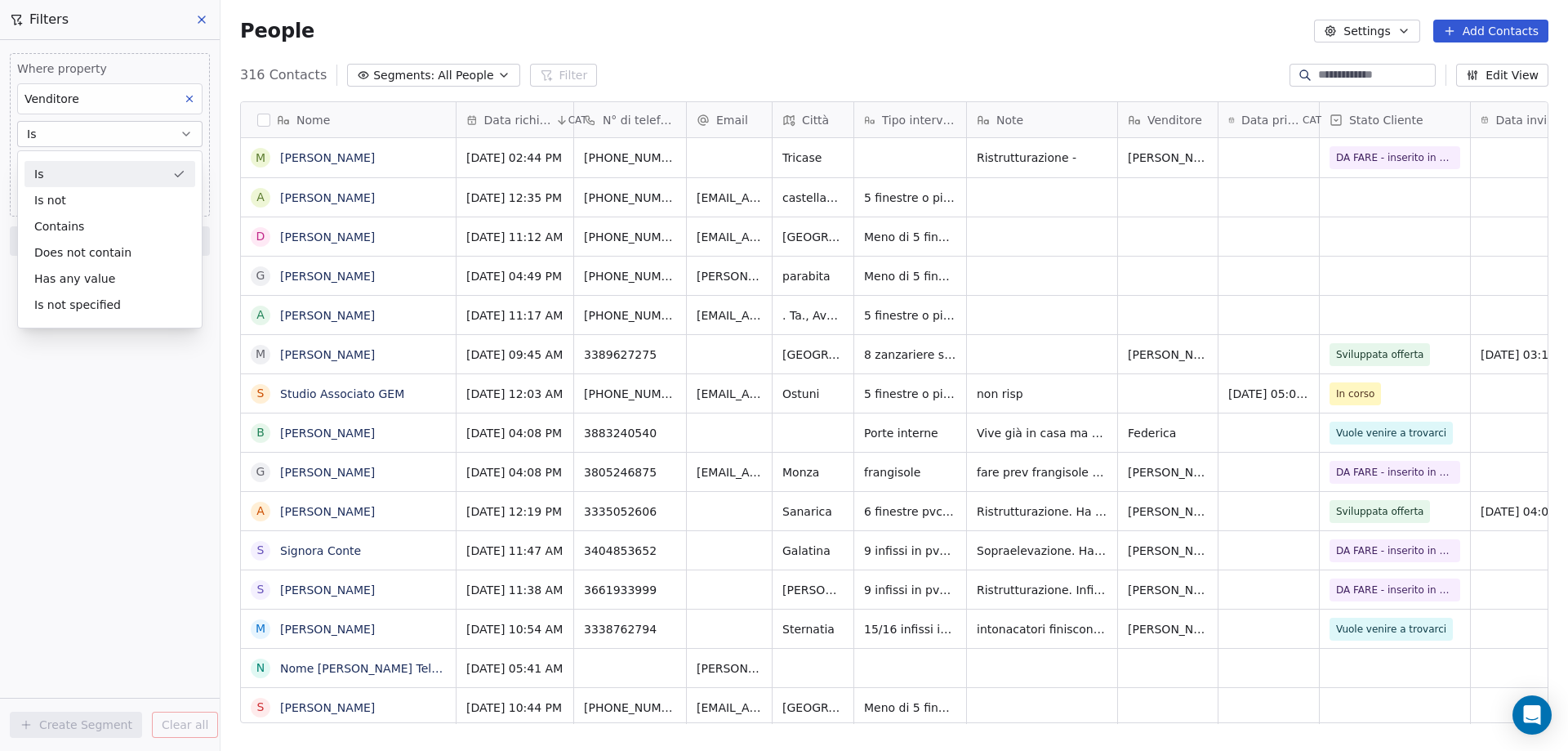
click at [126, 138] on button "Is" at bounding box center [110, 134] width 186 height 26
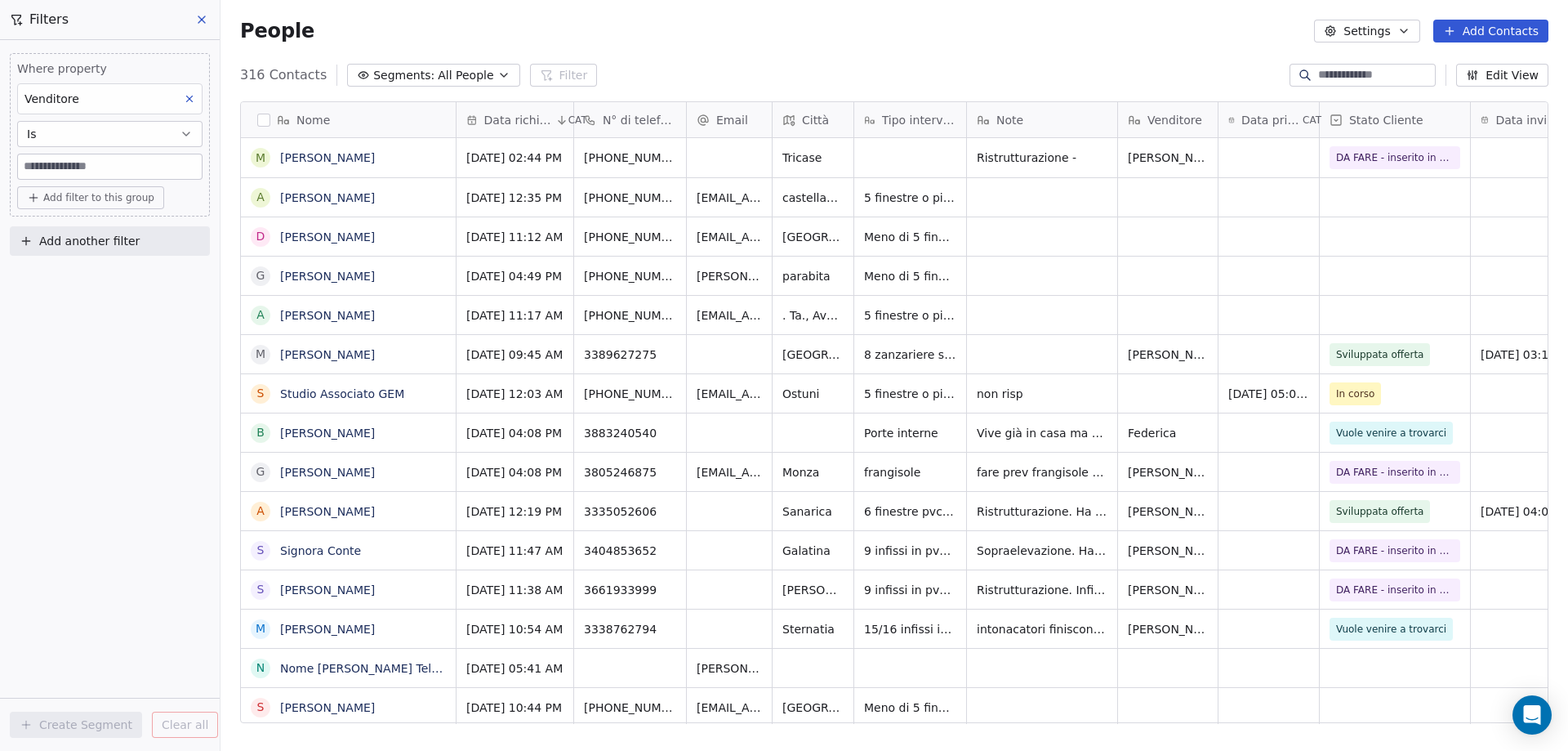
click at [92, 170] on input at bounding box center [110, 167] width 184 height 25
type input "*******"
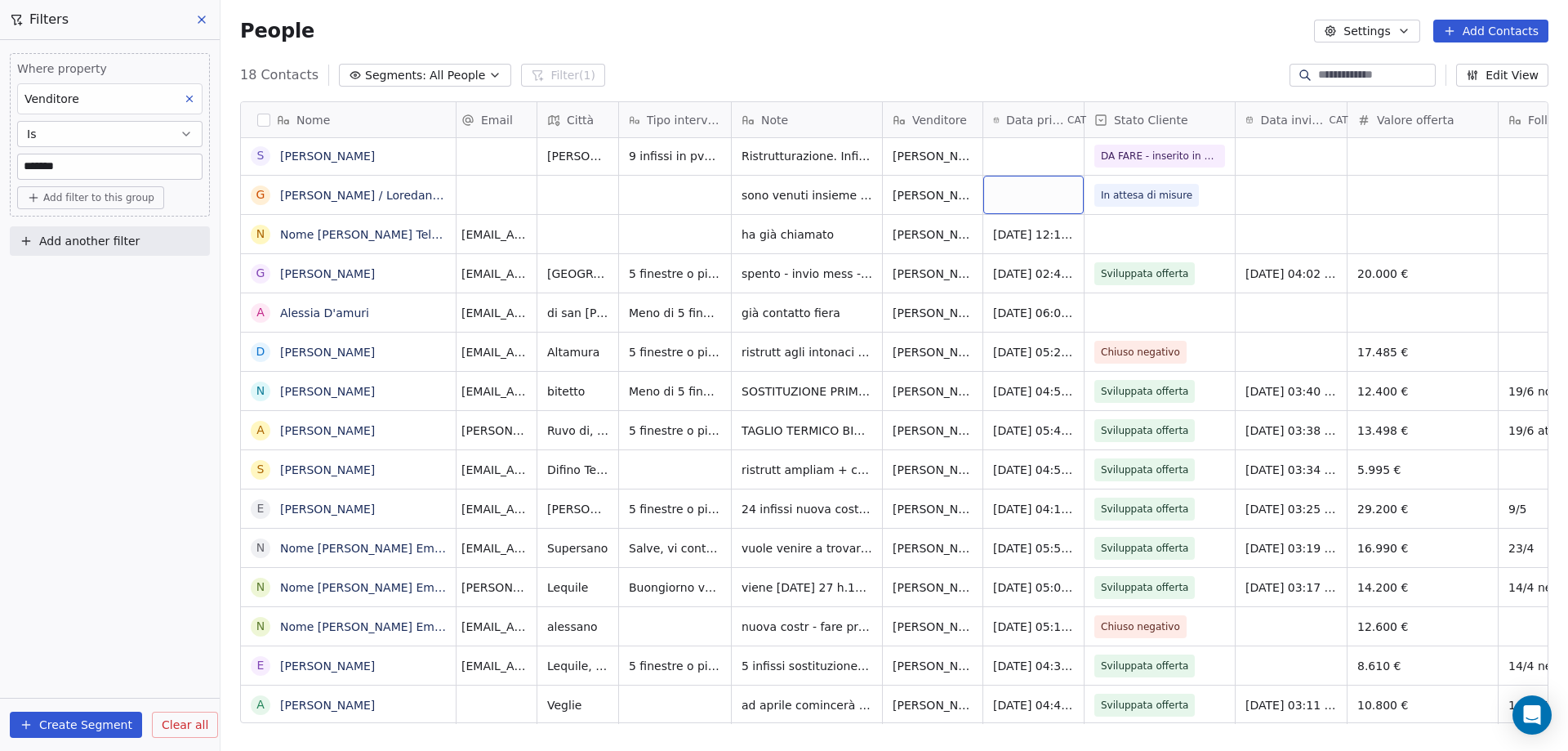
scroll to position [12, 0]
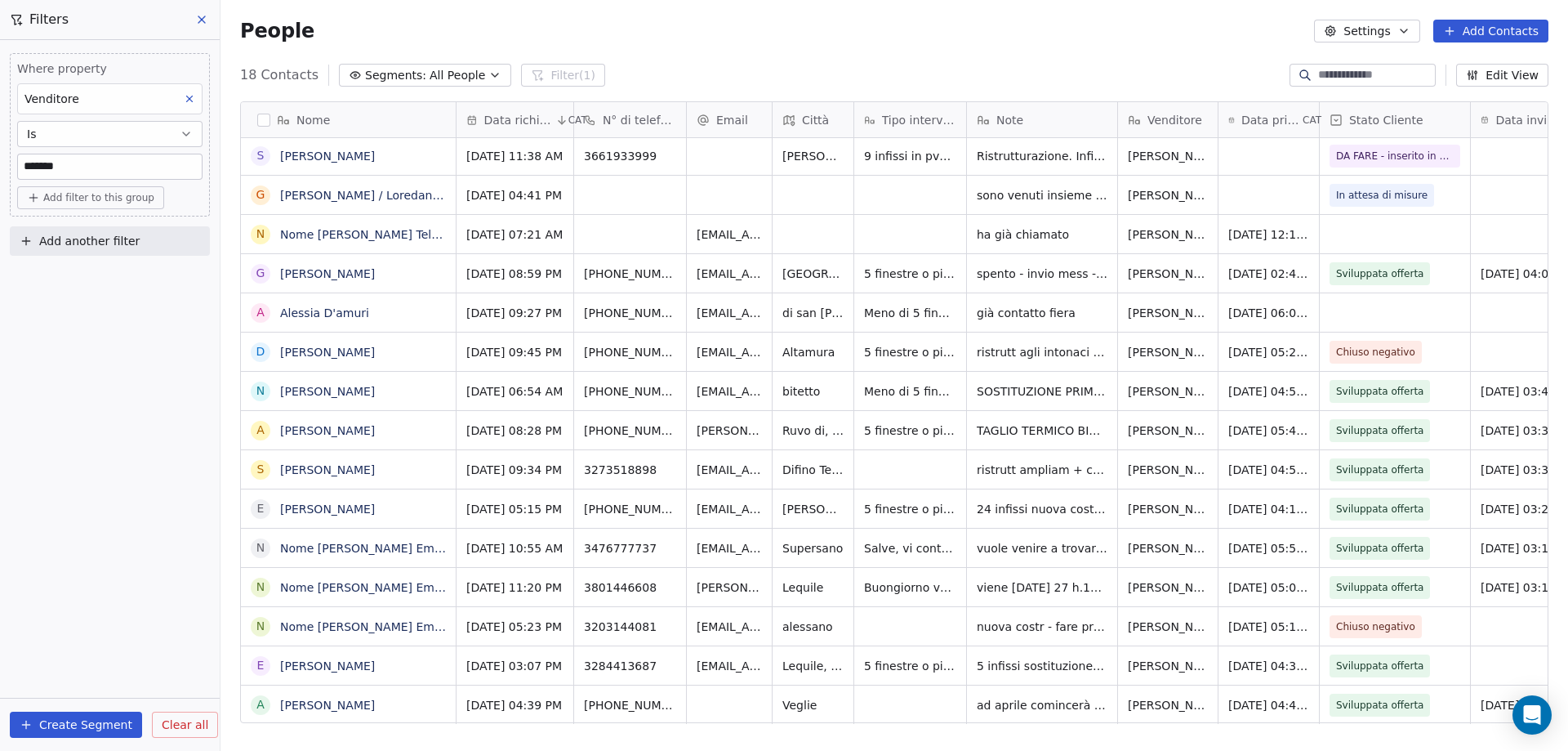
click at [187, 731] on span "Clear all" at bounding box center [185, 724] width 47 height 17
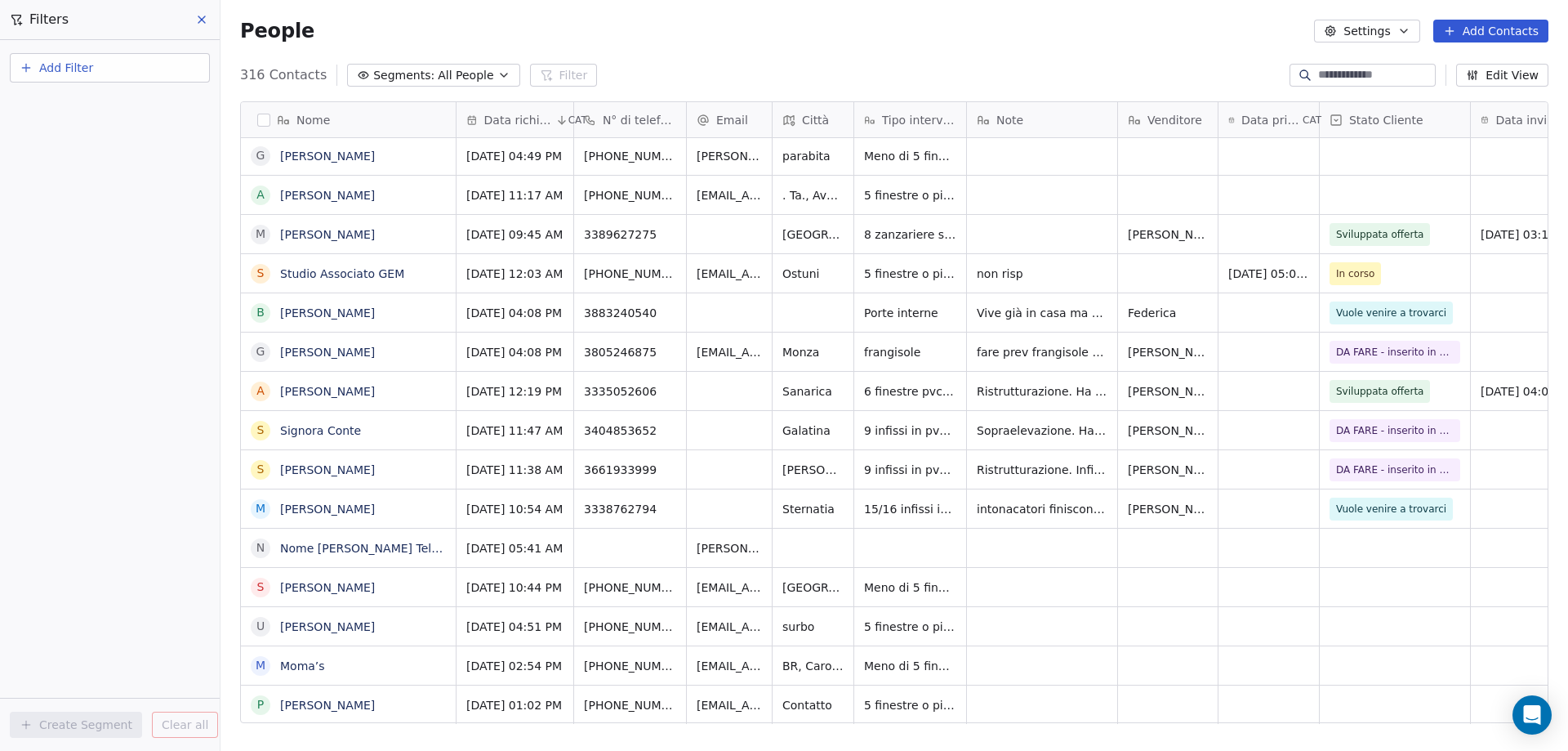
scroll to position [0, 0]
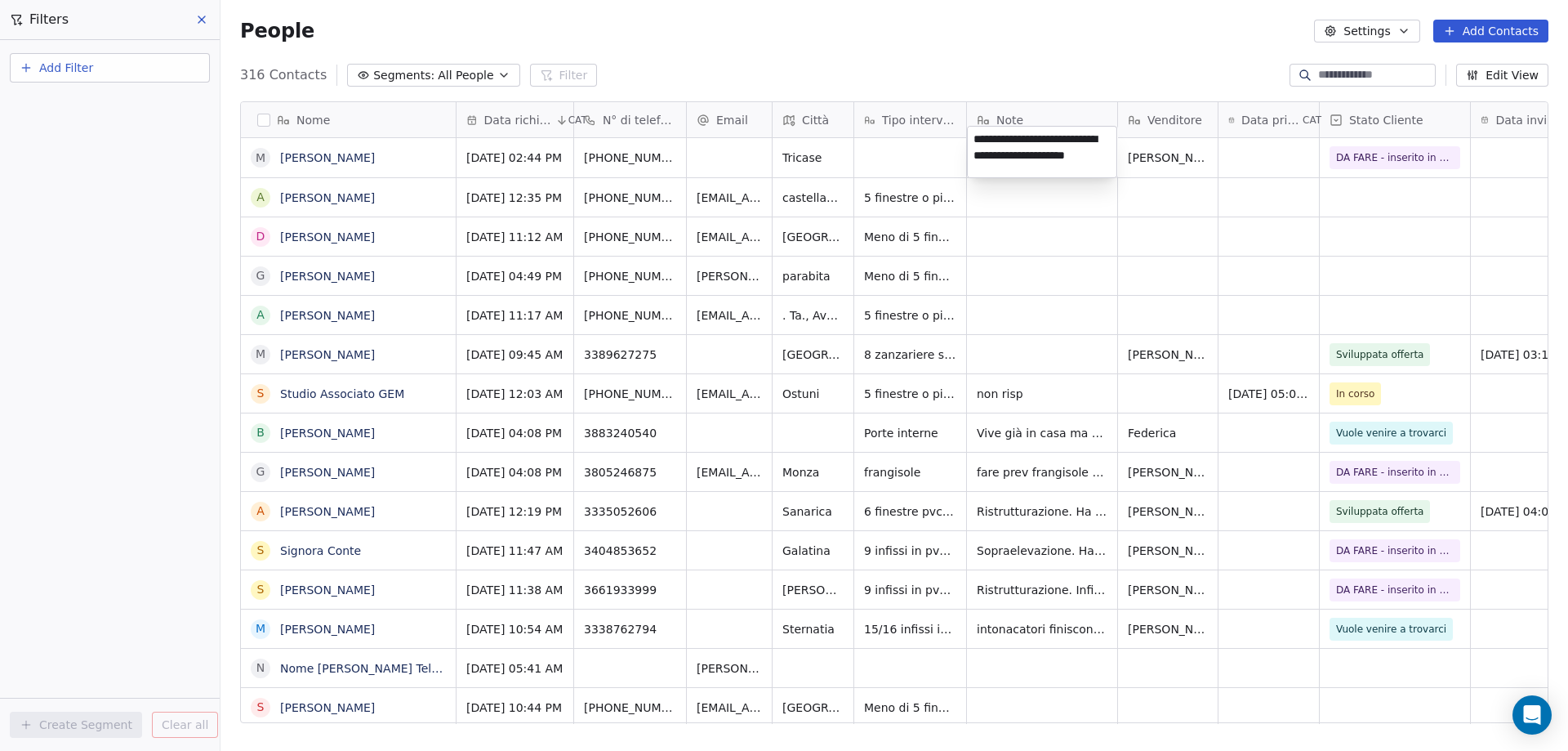
type textarea "**********"
click at [986, 25] on html "Wigmann Contacts People Marketing Workflows Campaigns Sales Pipelines Sequences…" at bounding box center [784, 375] width 1568 height 751
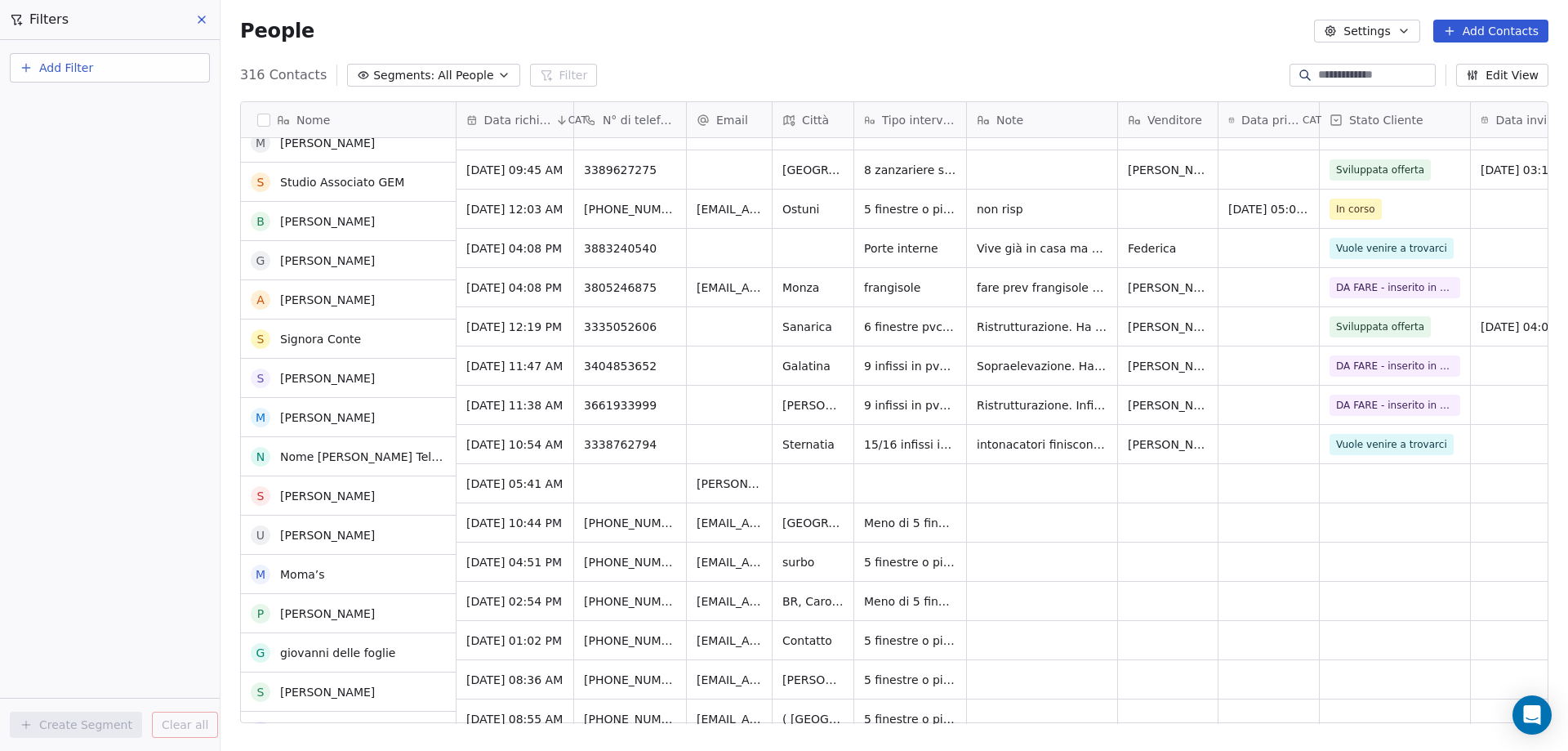
scroll to position [327, 0]
